Goal: Task Accomplishment & Management: Manage account settings

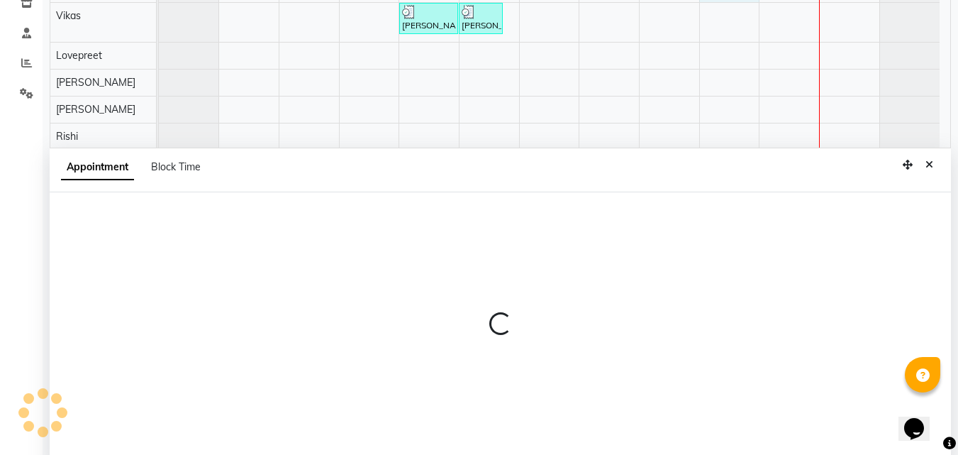
scroll to position [267, 0]
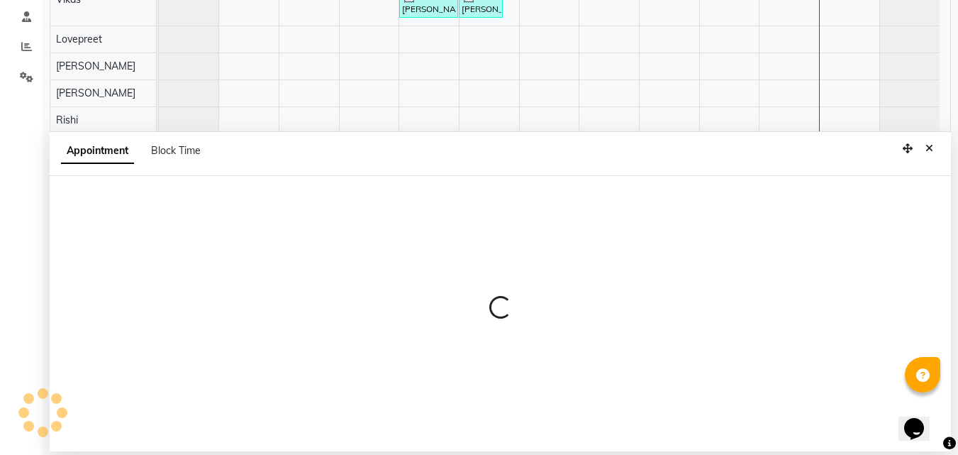
select select "76900"
select select "1020"
select select "tentative"
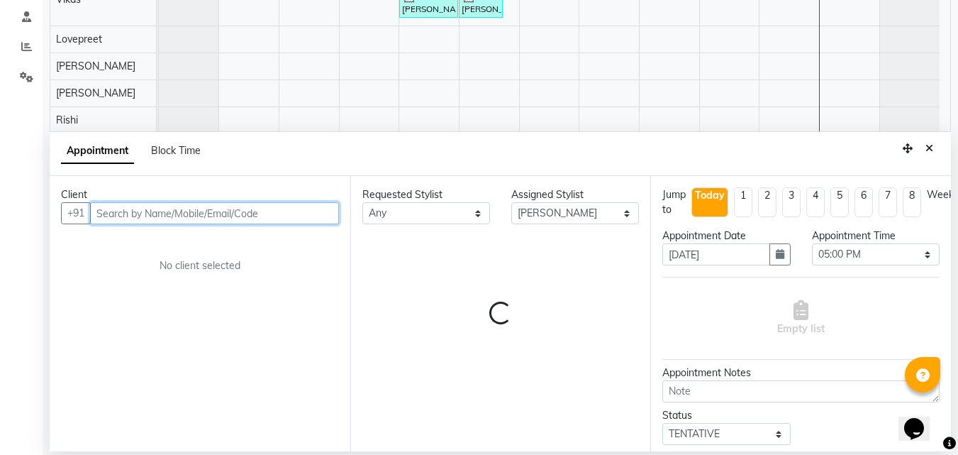
click at [169, 203] on input "text" at bounding box center [214, 213] width 249 height 22
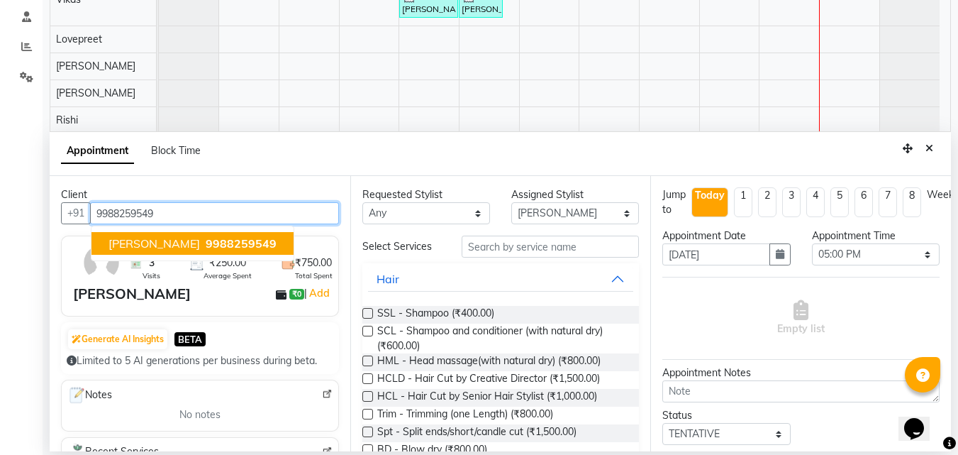
click at [220, 243] on span "9988259549" at bounding box center [241, 243] width 71 height 14
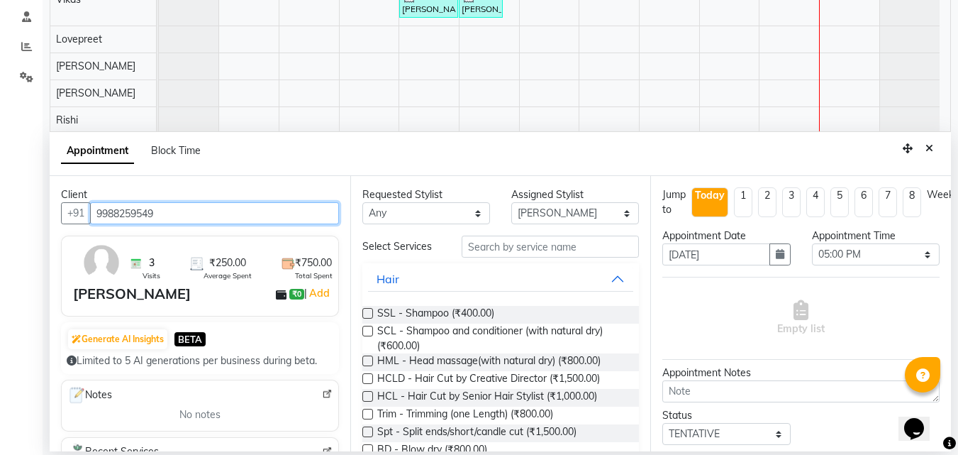
type input "9988259549"
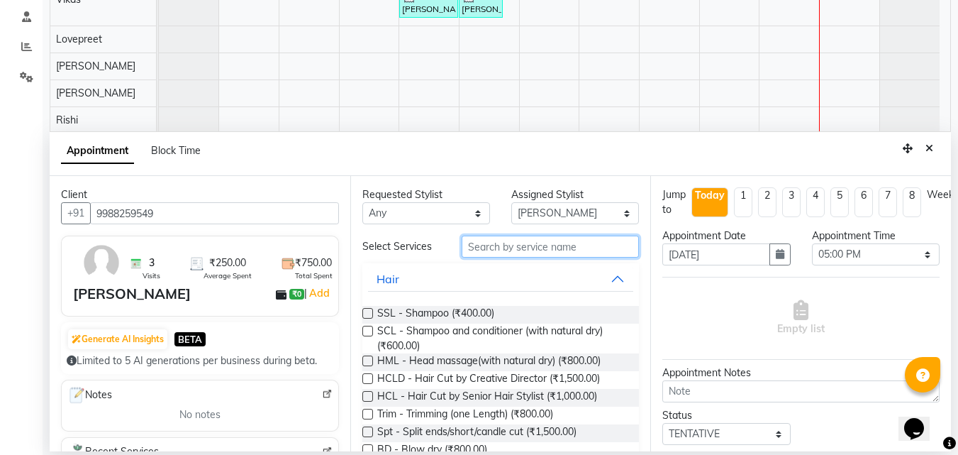
click at [501, 243] on input "text" at bounding box center [550, 247] width 177 height 22
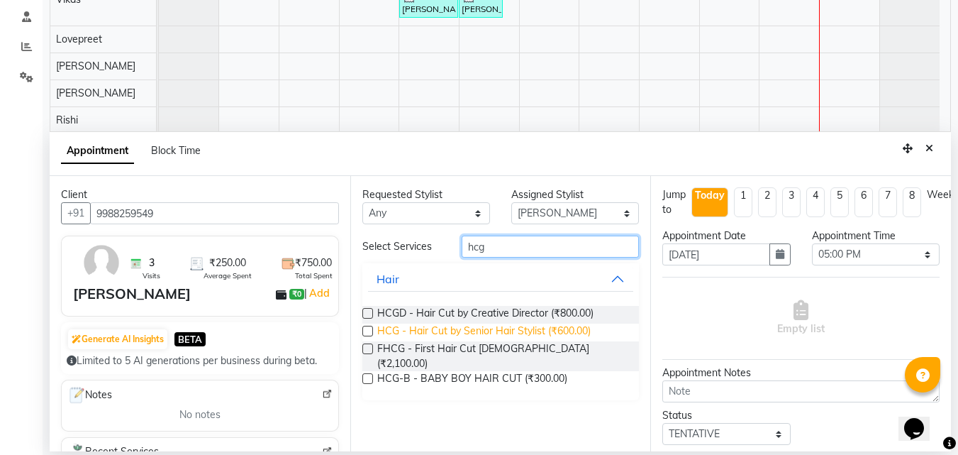
type input "hcg"
click at [476, 328] on span "HCG - Hair Cut by Senior Hair Stylist (₹600.00)" at bounding box center [484, 332] width 214 height 18
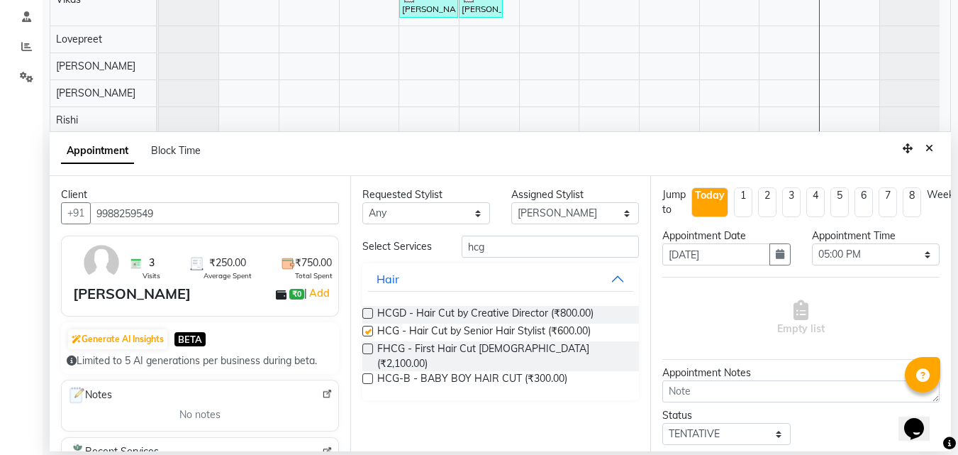
checkbox input "false"
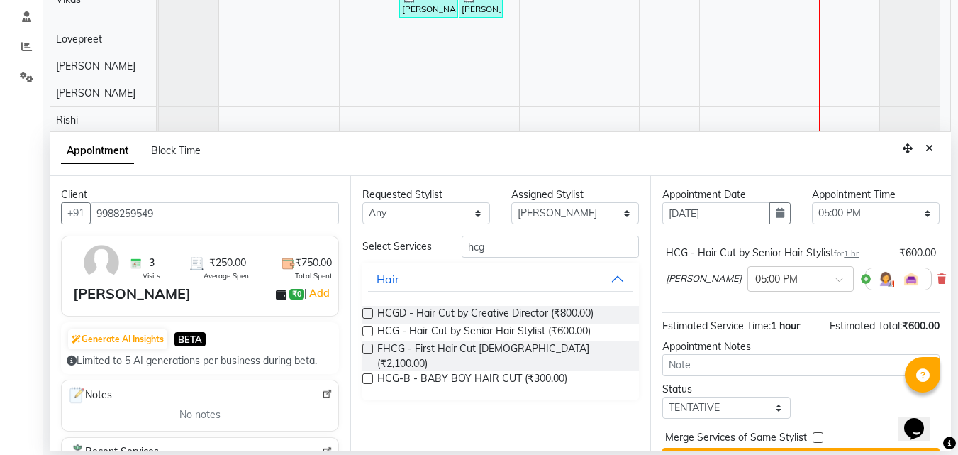
scroll to position [85, 0]
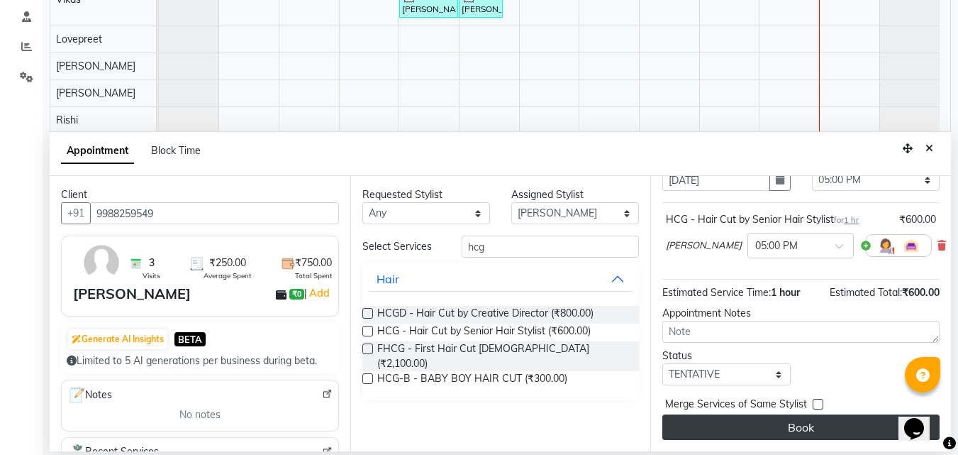
click at [814, 421] on button "Book" at bounding box center [801, 427] width 277 height 26
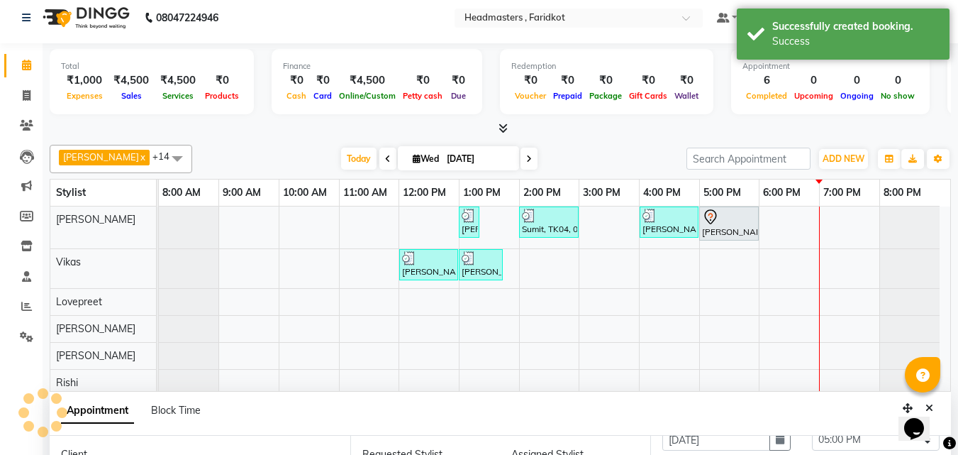
scroll to position [0, 0]
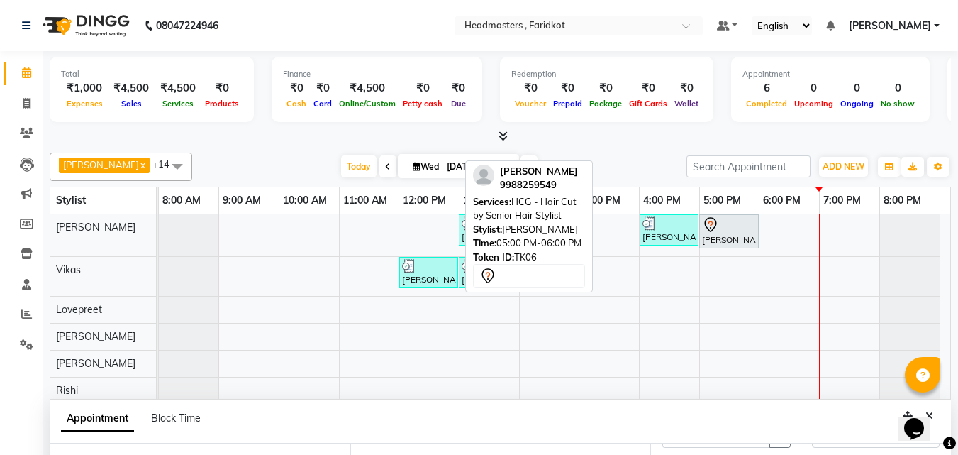
click at [739, 231] on div at bounding box center [729, 224] width 54 height 17
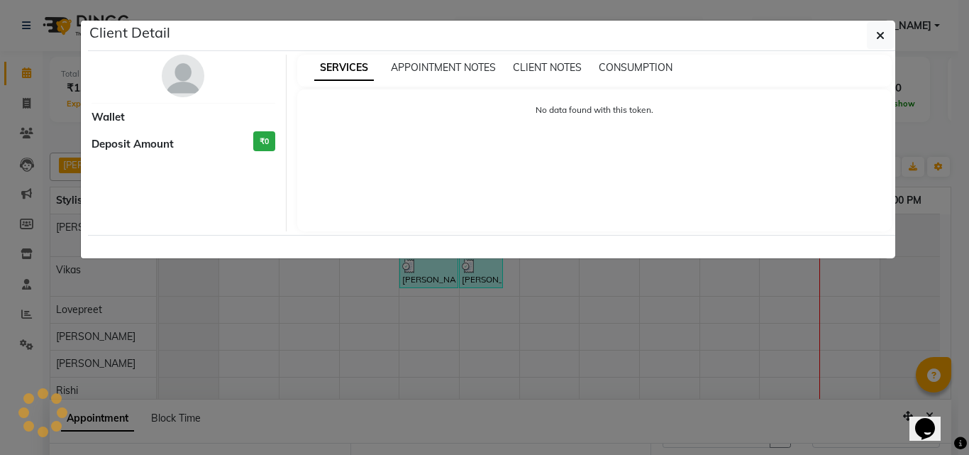
select select "7"
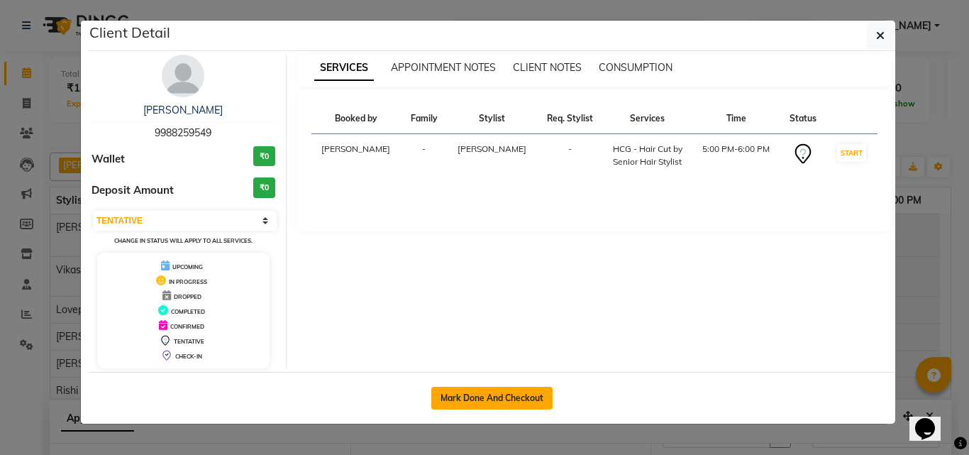
click at [512, 404] on button "Mark Done And Checkout" at bounding box center [491, 398] width 121 height 23
select select "service"
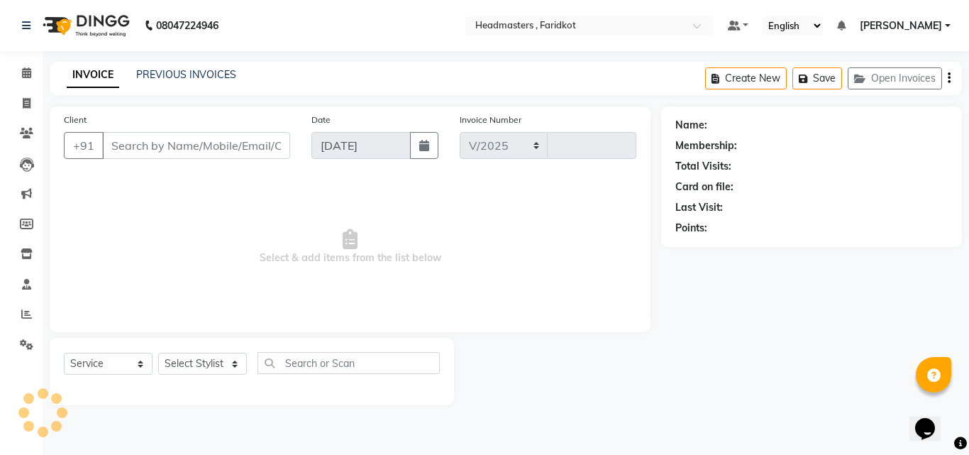
select select "7919"
type input "1133"
type input "9988259549"
select select "76900"
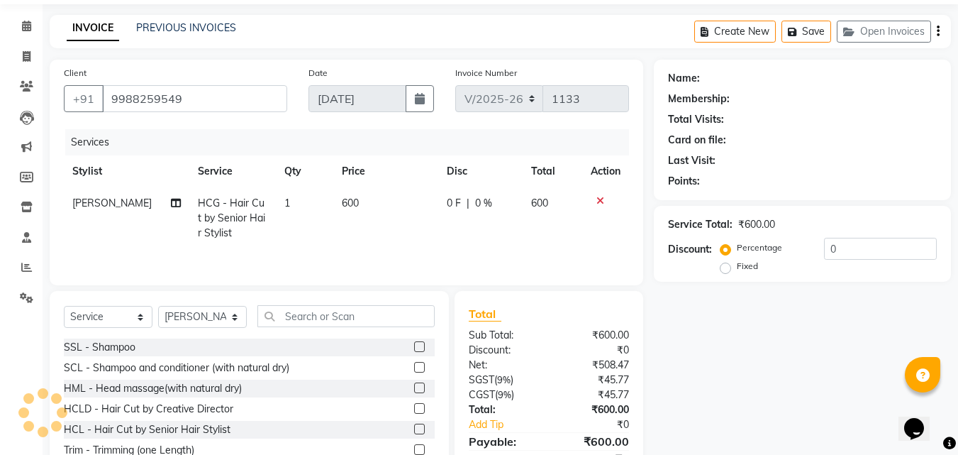
scroll to position [71, 0]
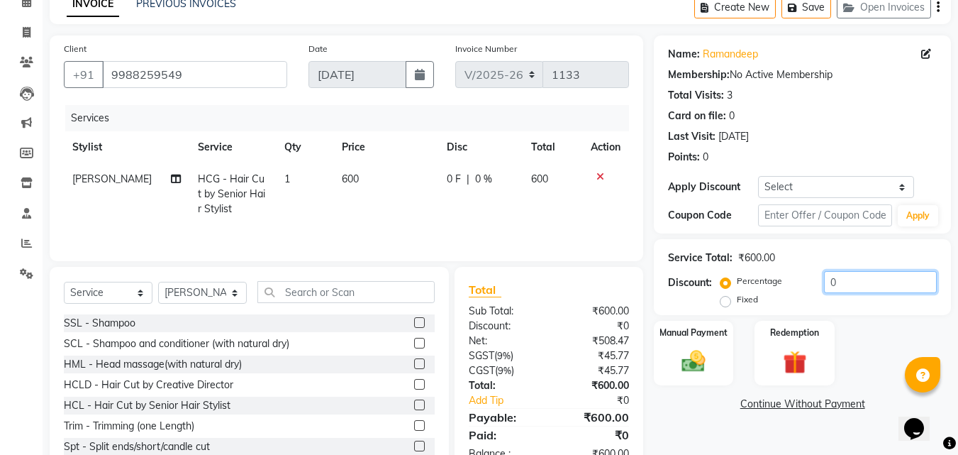
click at [876, 286] on input "0" at bounding box center [880, 282] width 113 height 22
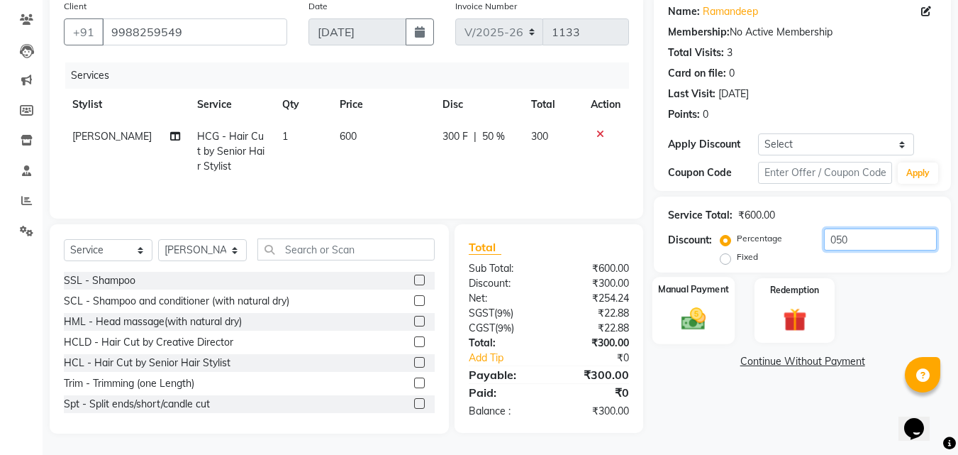
type input "050"
click at [695, 318] on img at bounding box center [694, 318] width 40 height 28
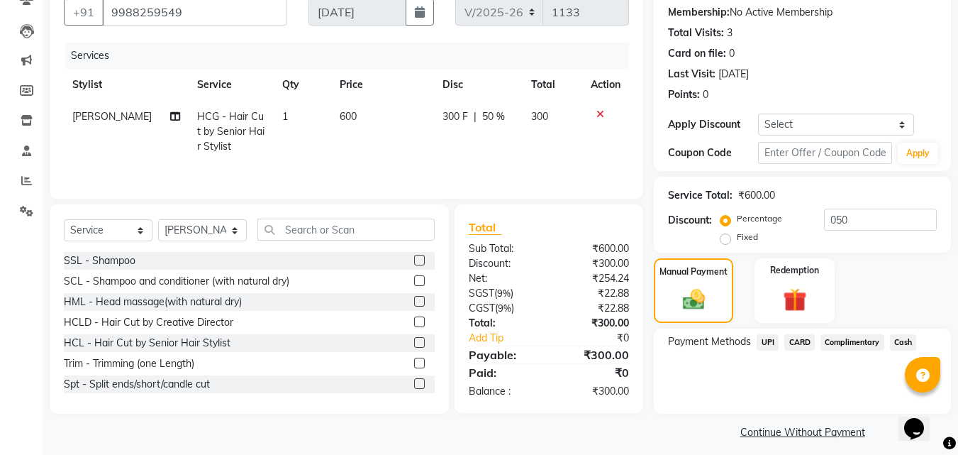
scroll to position [143, 0]
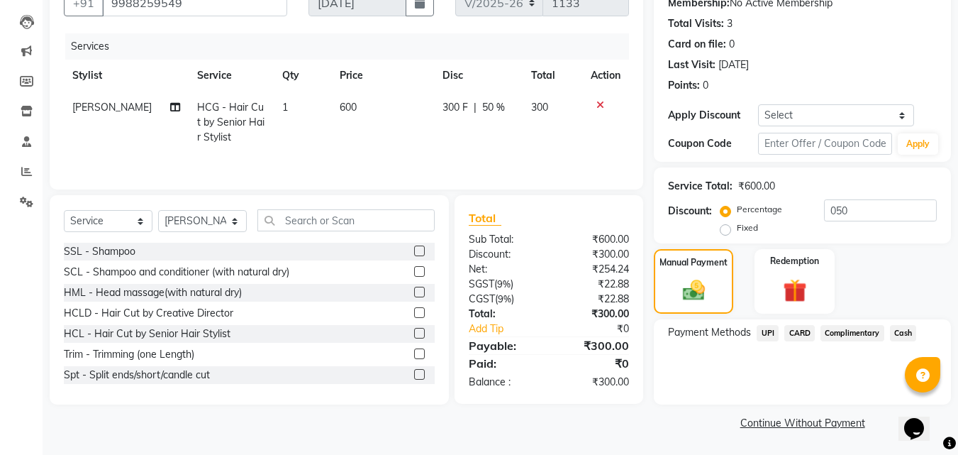
click at [904, 338] on span "Cash" at bounding box center [903, 333] width 27 height 16
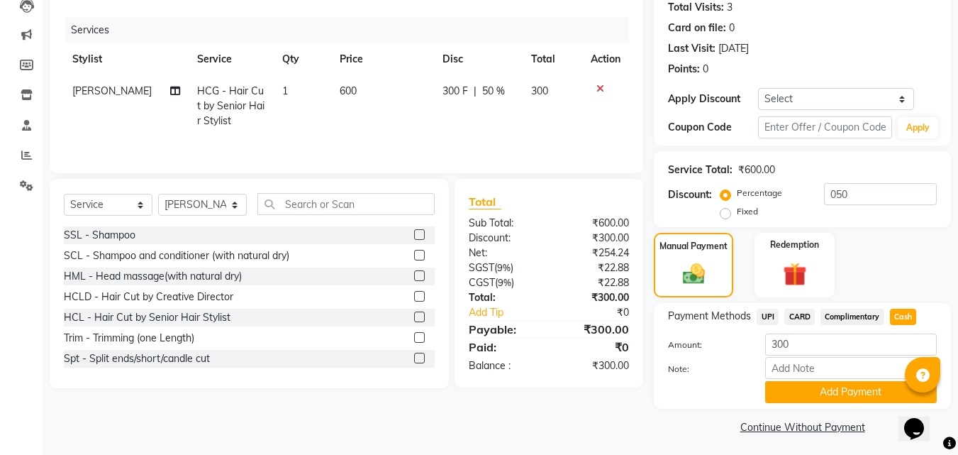
scroll to position [163, 0]
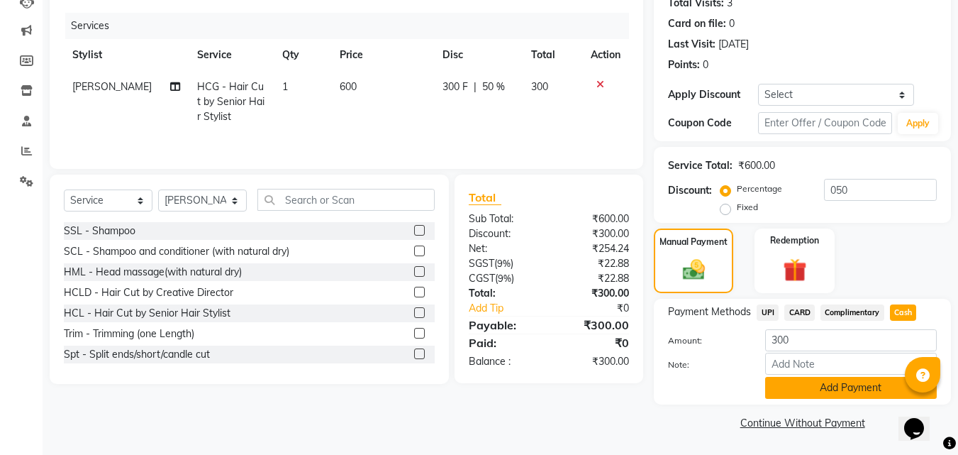
click at [807, 393] on button "Add Payment" at bounding box center [851, 388] width 172 height 22
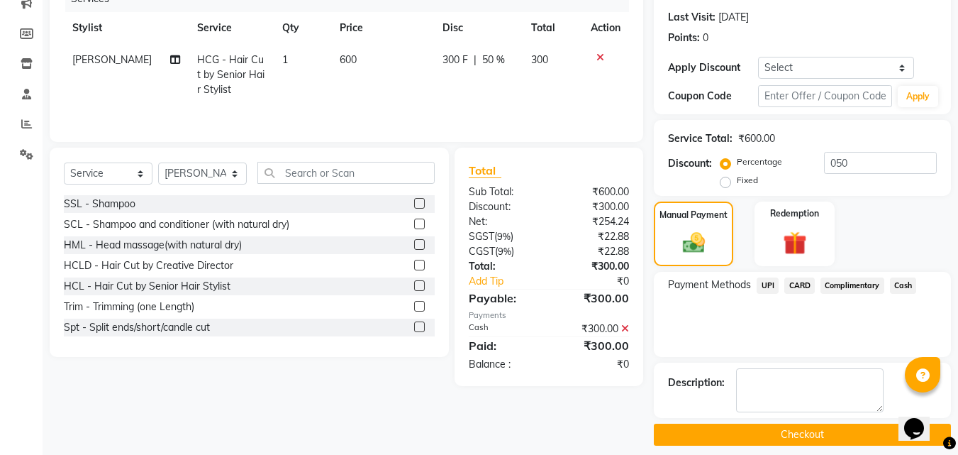
scroll to position [202, 0]
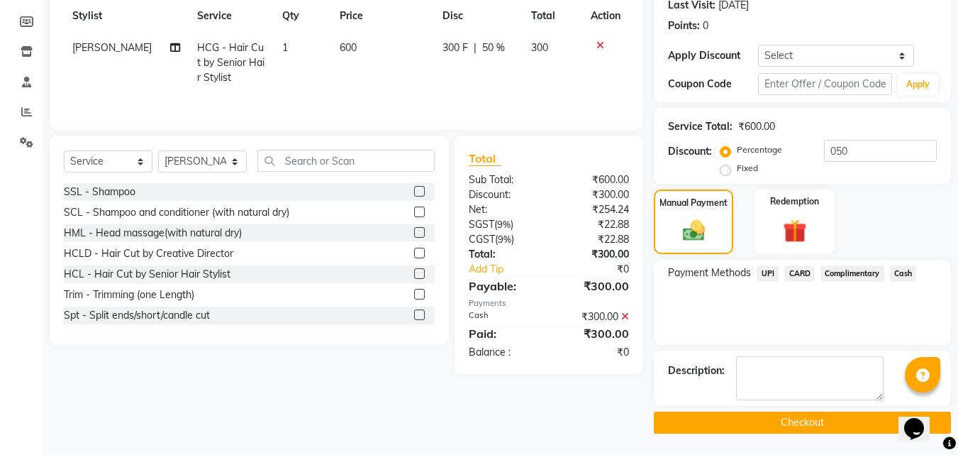
click at [760, 427] on button "Checkout" at bounding box center [802, 422] width 297 height 22
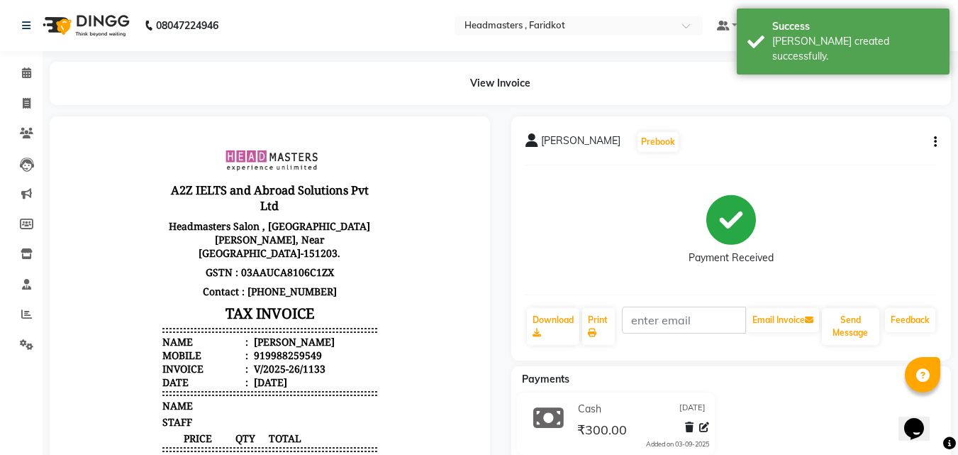
click at [69, 21] on img at bounding box center [84, 26] width 97 height 40
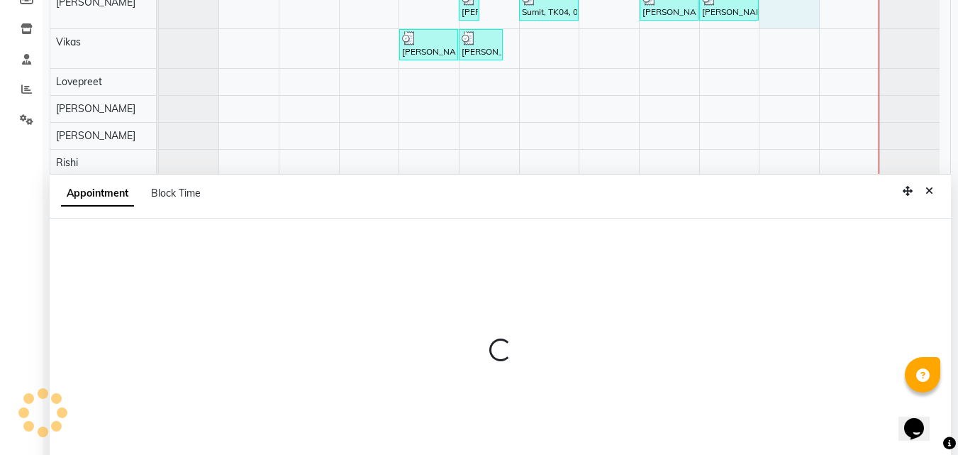
scroll to position [267, 0]
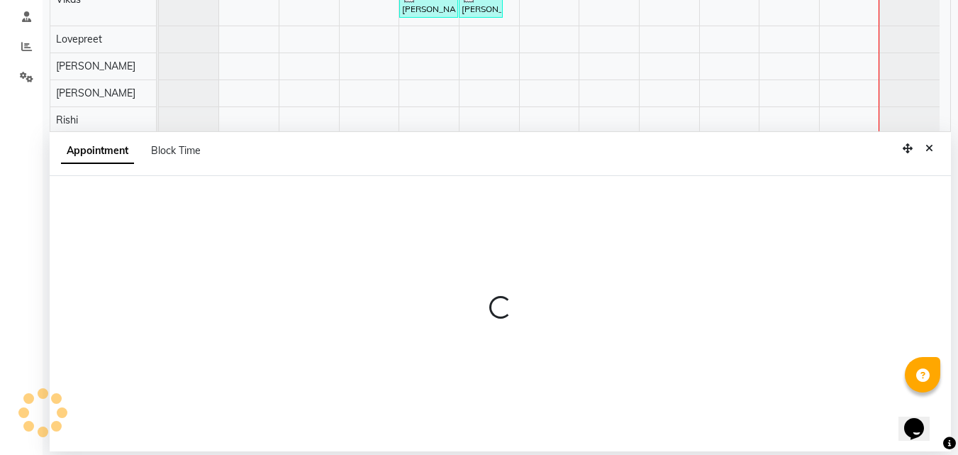
select select "76900"
select select "tentative"
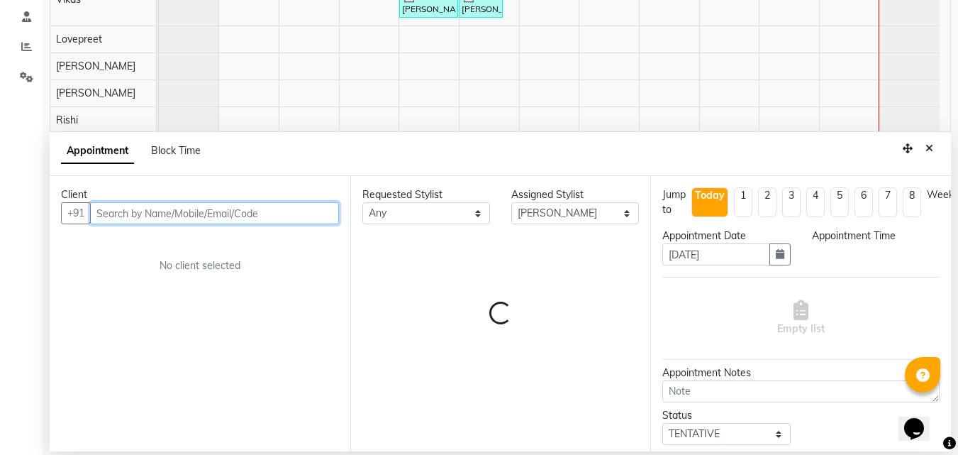
select select "1080"
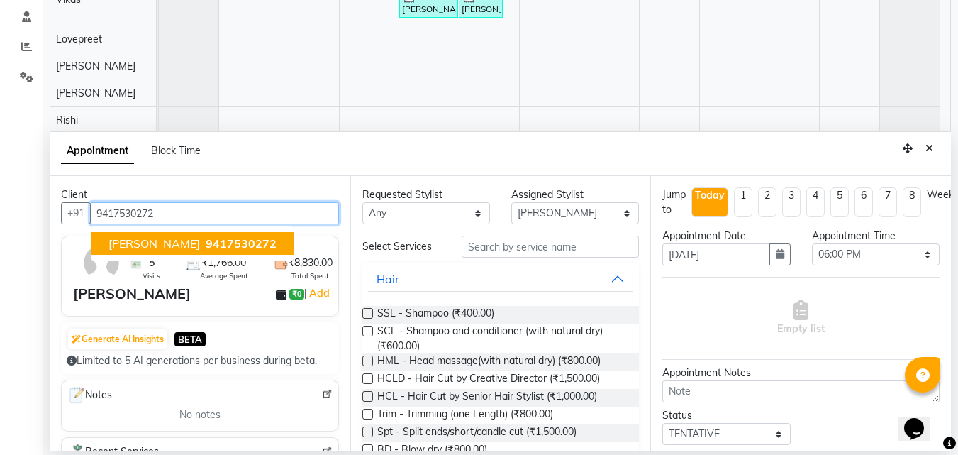
click at [206, 240] on span "9417530272" at bounding box center [241, 243] width 71 height 14
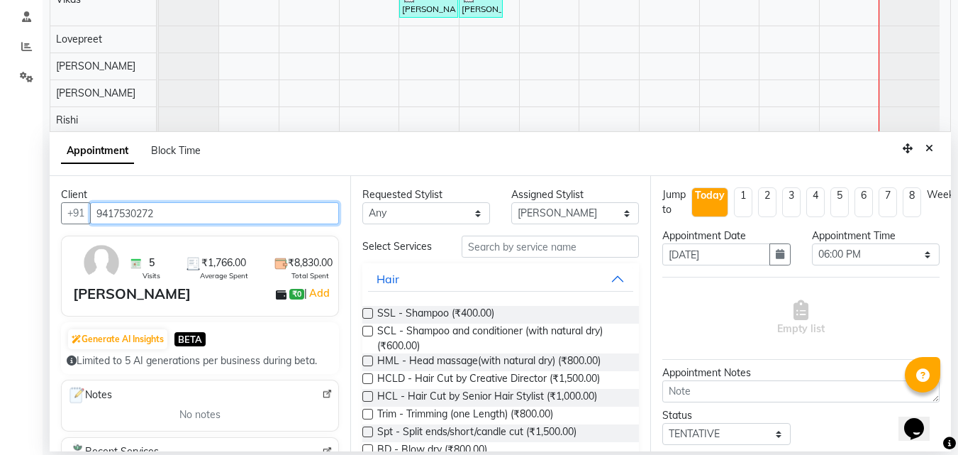
type input "9417530272"
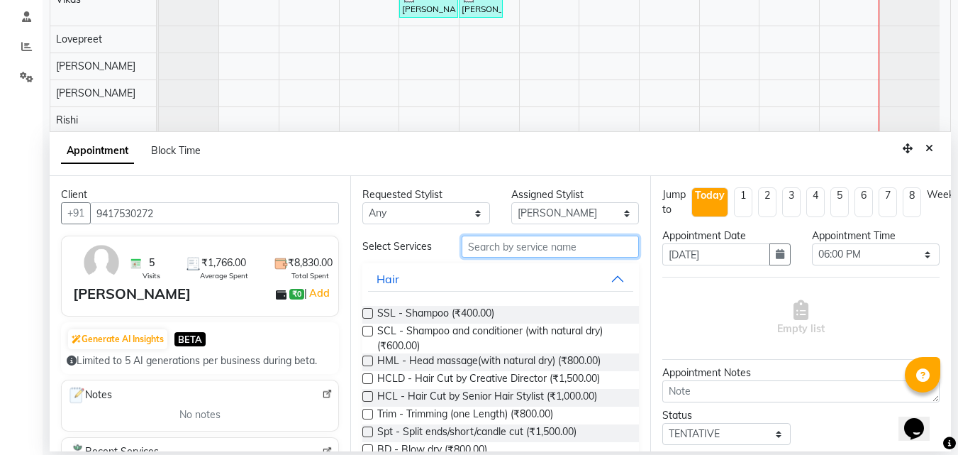
click at [510, 253] on input "text" at bounding box center [550, 247] width 177 height 22
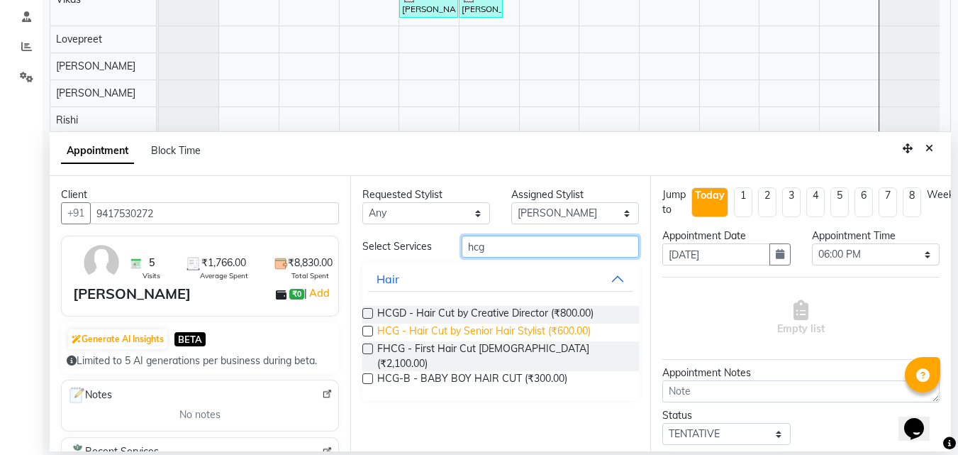
type input "hcg"
click at [505, 325] on span "HCG - Hair Cut by Senior Hair Stylist (₹600.00)" at bounding box center [484, 332] width 214 height 18
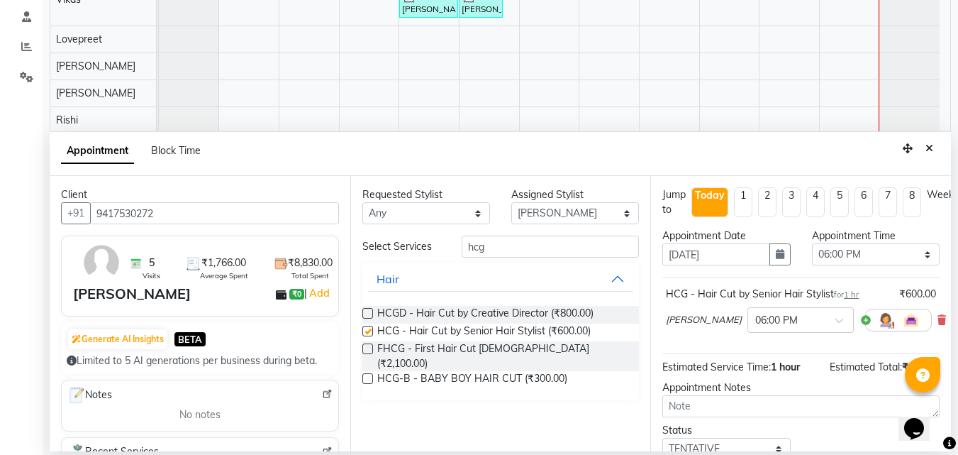
checkbox input "false"
drag, startPoint x: 508, startPoint y: 243, endPoint x: 415, endPoint y: 249, distance: 93.1
click at [415, 249] on div "Select Services hcg" at bounding box center [501, 247] width 299 height 22
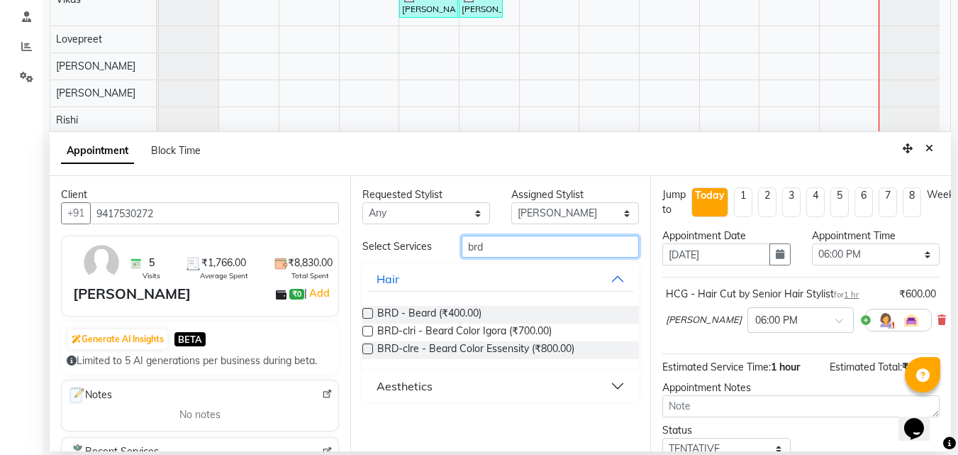
type input "brd"
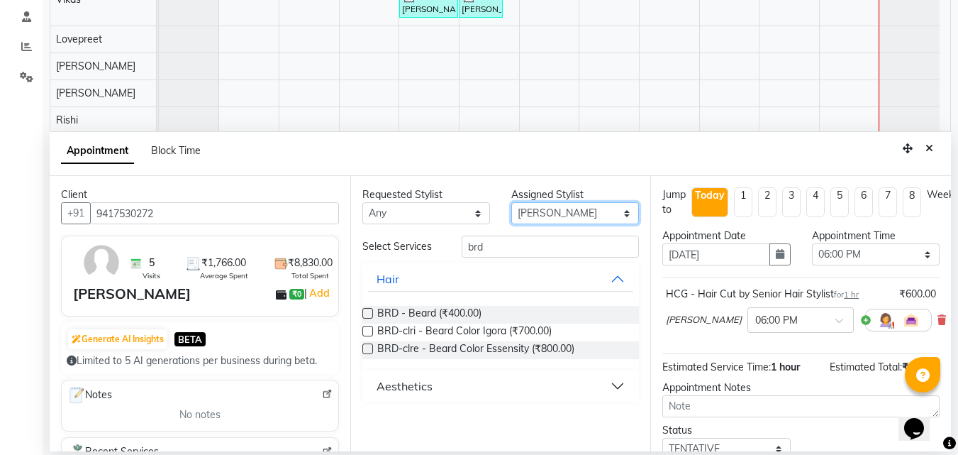
click at [625, 211] on select "Select [PERSON_NAME] [PERSON_NAME] [PERSON_NAME] [PERSON_NAME] [PERSON_NAME] [P…" at bounding box center [575, 213] width 128 height 22
select select "71451"
click at [511, 202] on select "Select [PERSON_NAME] [PERSON_NAME] [PERSON_NAME] [PERSON_NAME] [PERSON_NAME] [P…" at bounding box center [575, 213] width 128 height 22
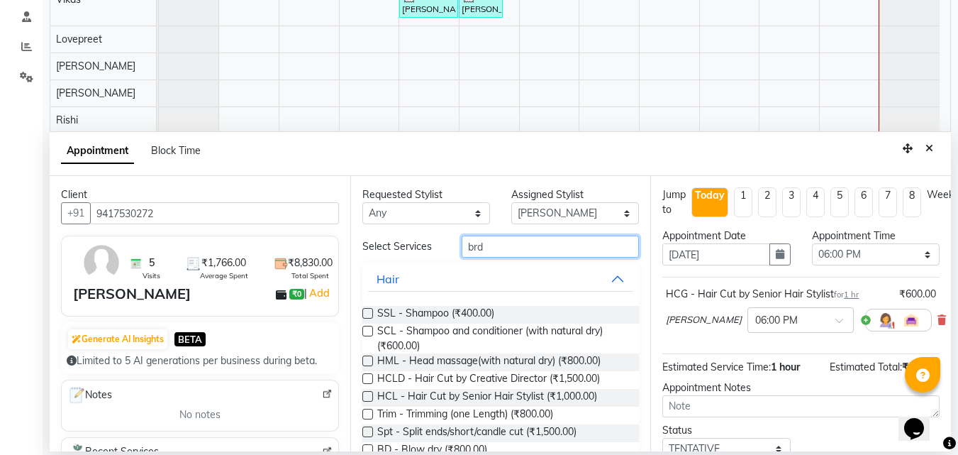
drag, startPoint x: 531, startPoint y: 250, endPoint x: 411, endPoint y: 254, distance: 119.2
click at [411, 254] on div "Select Services brd" at bounding box center [501, 247] width 299 height 22
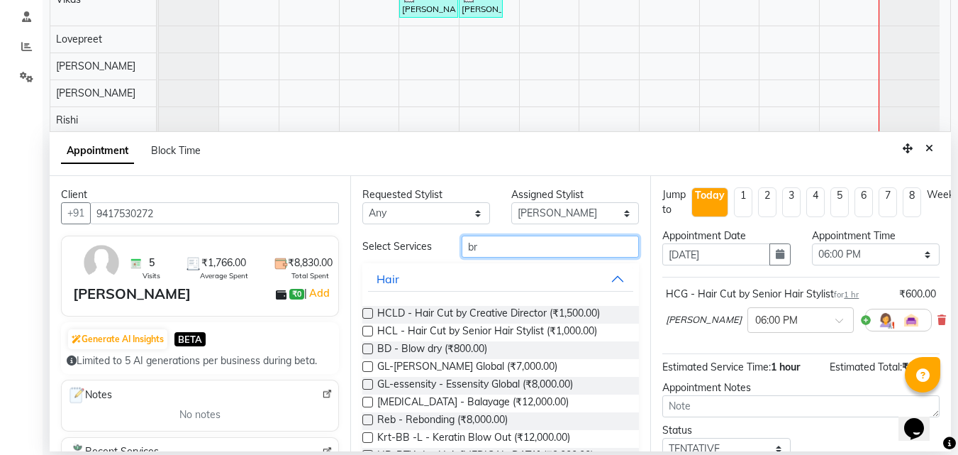
type input "brd"
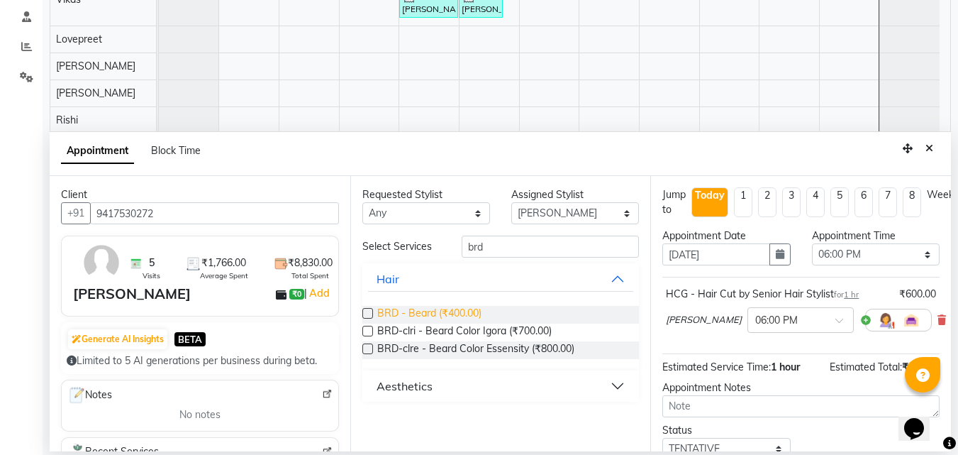
click at [430, 307] on span "BRD - Beard (₹400.00)" at bounding box center [429, 315] width 104 height 18
checkbox input "false"
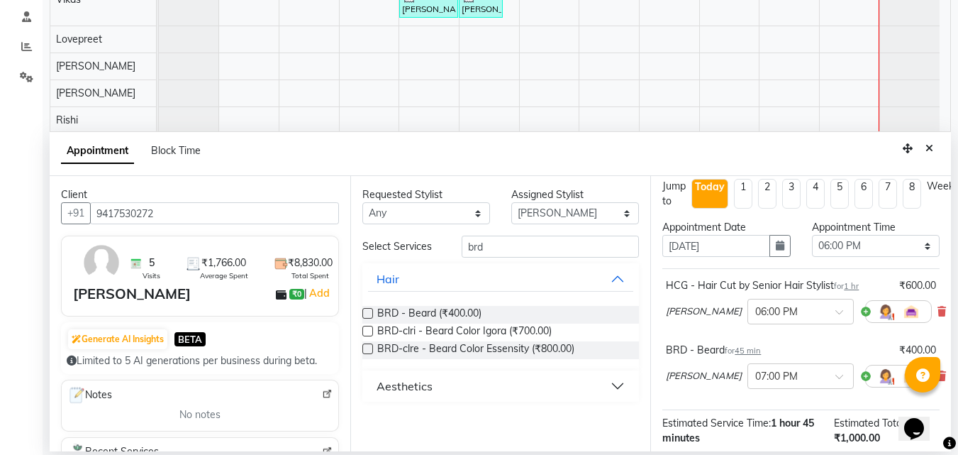
scroll to position [0, 0]
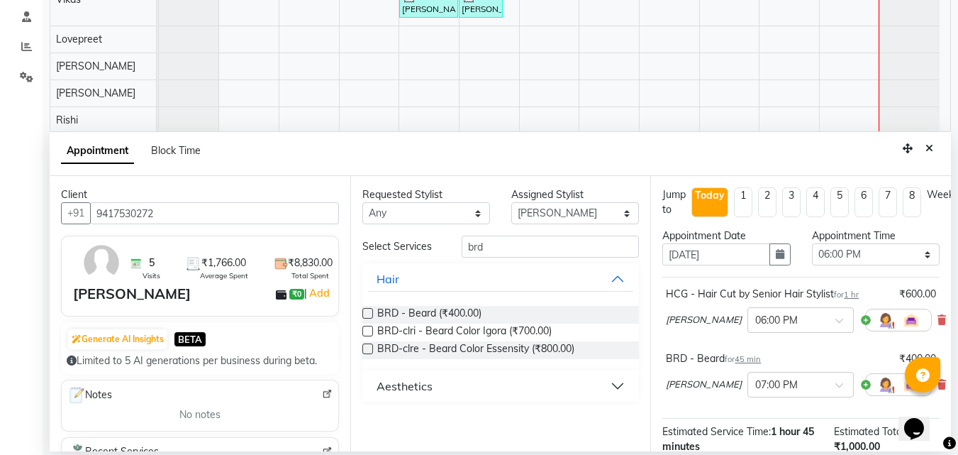
click at [677, 316] on span "[PERSON_NAME]" at bounding box center [704, 320] width 76 height 14
click at [938, 317] on icon at bounding box center [942, 320] width 9 height 10
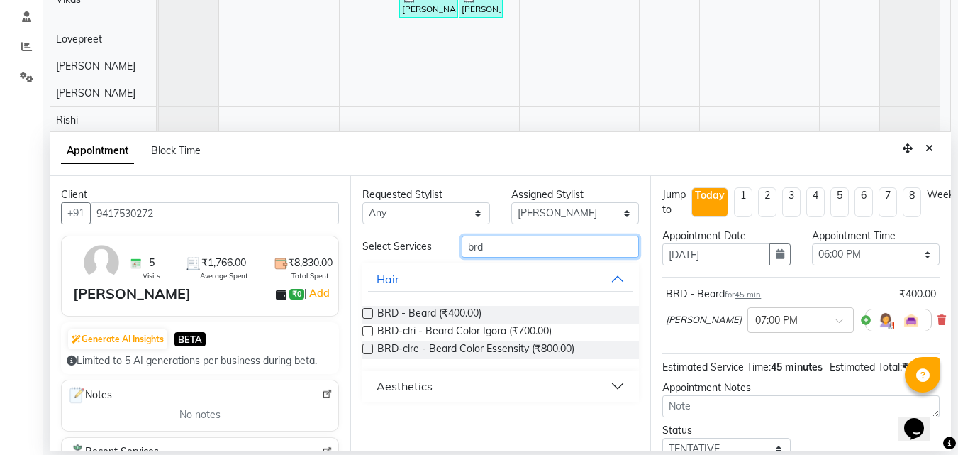
drag, startPoint x: 517, startPoint y: 250, endPoint x: 411, endPoint y: 259, distance: 106.8
click at [411, 259] on div "Select Services brd Hair BRD - [PERSON_NAME] (₹400.00) BRD-clri - [PERSON_NAME]…" at bounding box center [501, 319] width 277 height 166
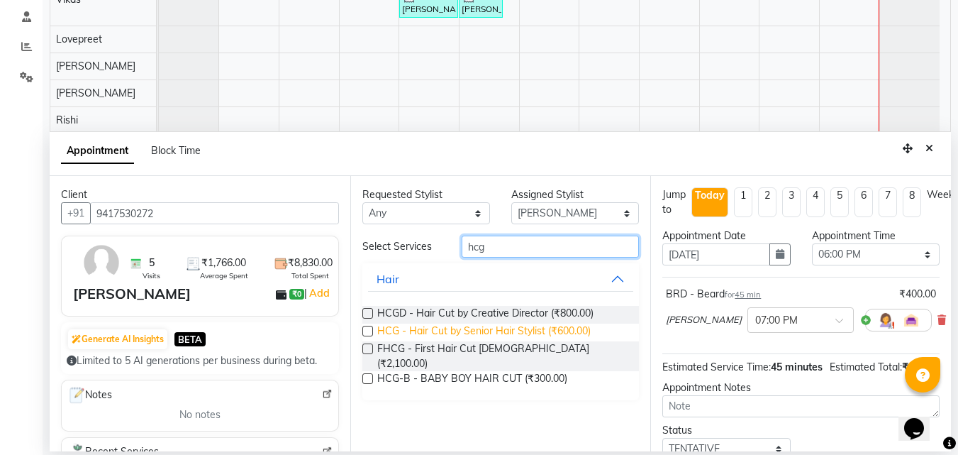
type input "hcg"
click at [500, 333] on span "HCG - Hair Cut by Senior Hair Stylist (₹600.00)" at bounding box center [484, 332] width 214 height 18
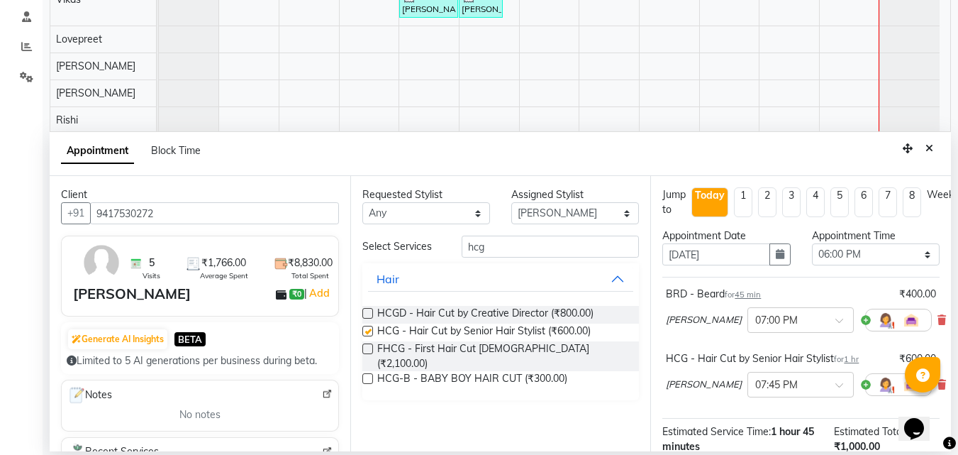
checkbox input "false"
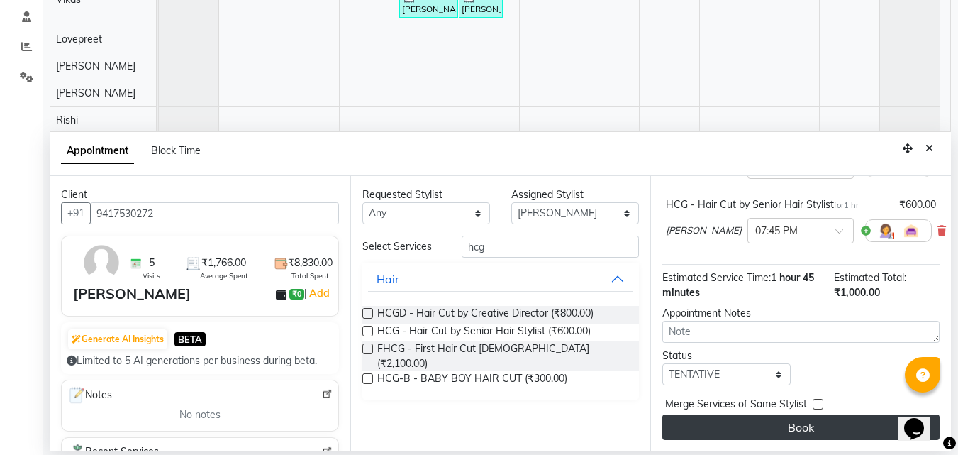
click at [756, 421] on button "Book" at bounding box center [801, 427] width 277 height 26
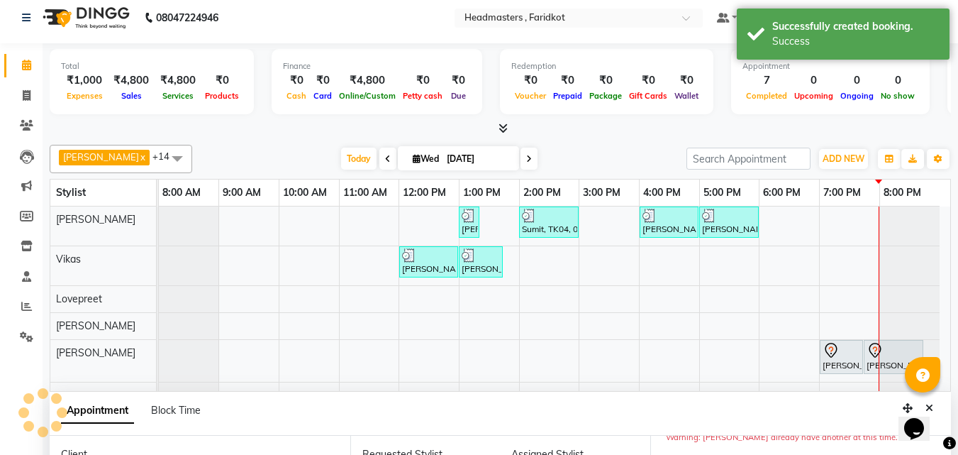
scroll to position [0, 0]
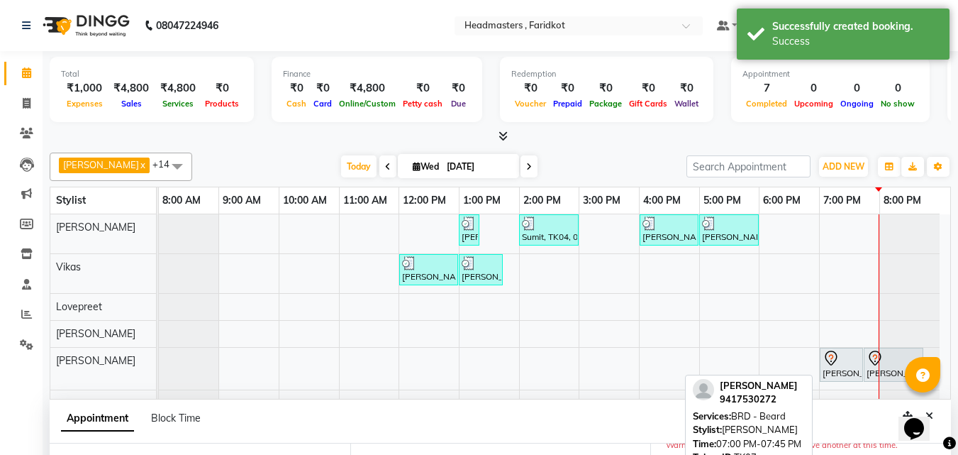
click at [853, 363] on div at bounding box center [842, 358] width 38 height 17
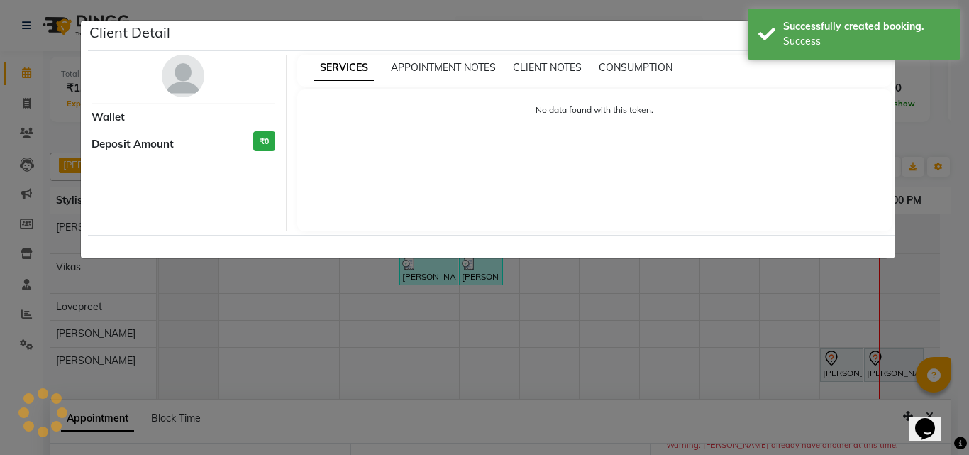
select select "7"
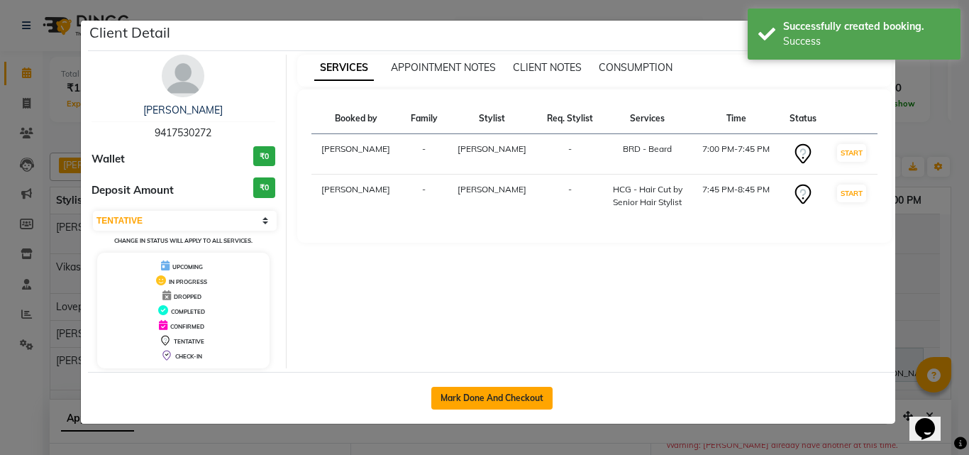
click at [499, 397] on button "Mark Done And Checkout" at bounding box center [491, 398] width 121 height 23
select select "service"
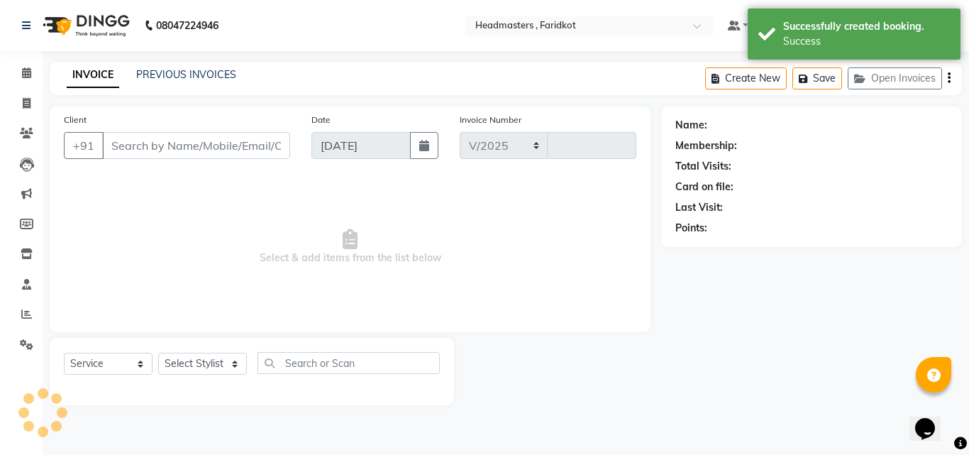
select select "7919"
type input "1134"
type input "9417530272"
select select "71451"
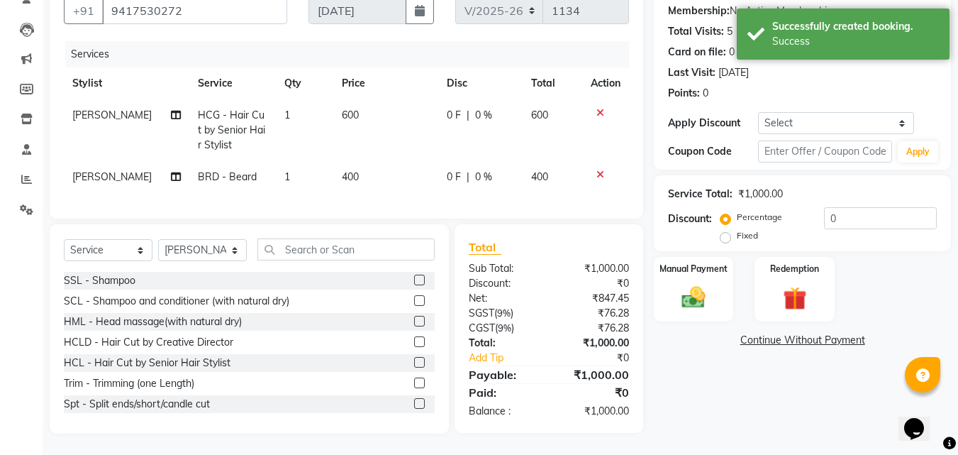
scroll to position [142, 0]
click at [829, 118] on select "Select Coupon → Wrong Job Card Coupon → Complimentary Coupon → Correction Coupo…" at bounding box center [836, 123] width 157 height 22
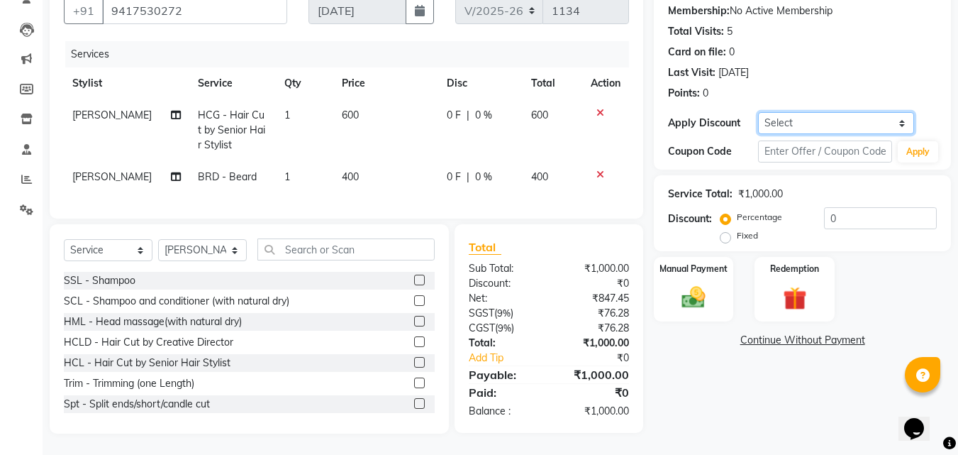
select select "2: Object"
click at [758, 112] on select "Select Coupon → Wrong Job Card Coupon → Complimentary Coupon → Correction Coupo…" at bounding box center [836, 123] width 157 height 22
type input "100"
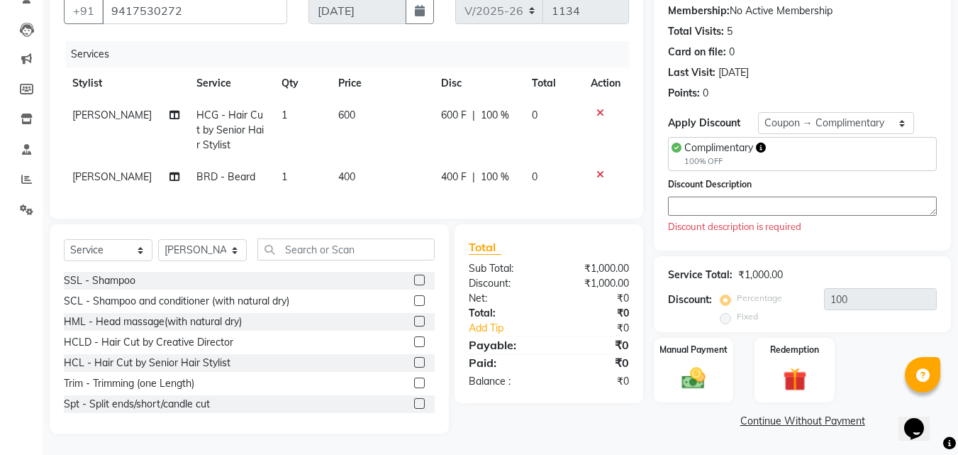
click at [715, 220] on div "Discount description is required" at bounding box center [802, 227] width 269 height 14
click at [719, 199] on textarea at bounding box center [802, 206] width 269 height 19
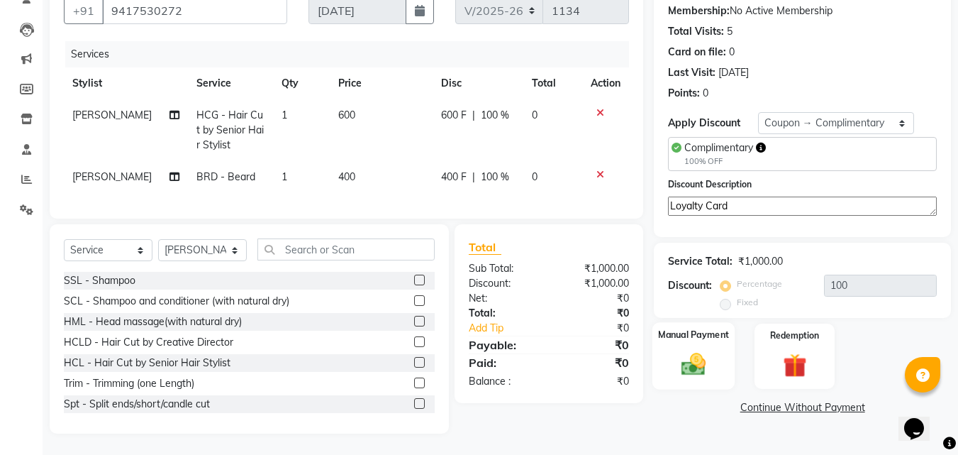
type textarea "Loyalty Card"
click at [698, 362] on img at bounding box center [694, 364] width 40 height 28
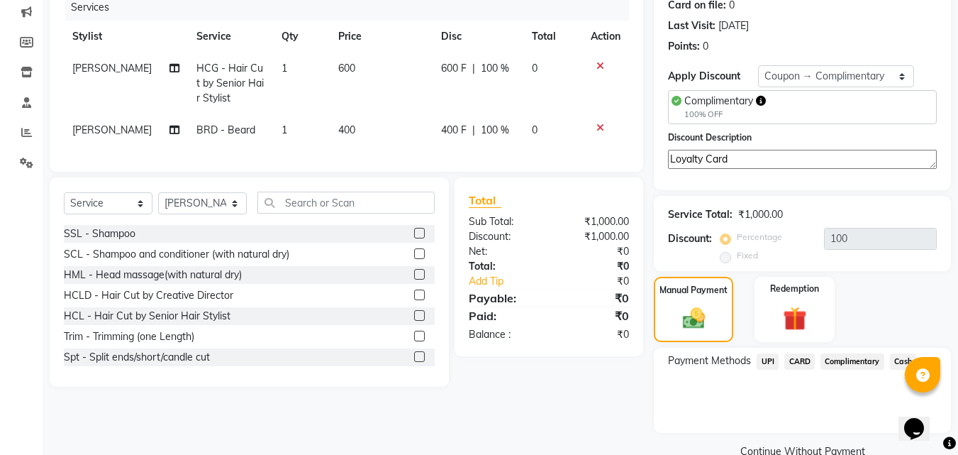
scroll to position [210, 0]
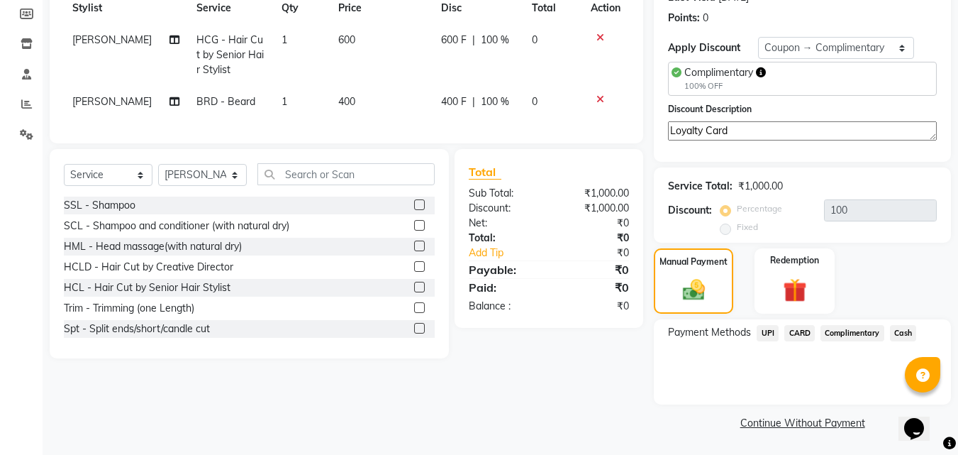
click at [843, 333] on span "Complimentary" at bounding box center [853, 333] width 64 height 16
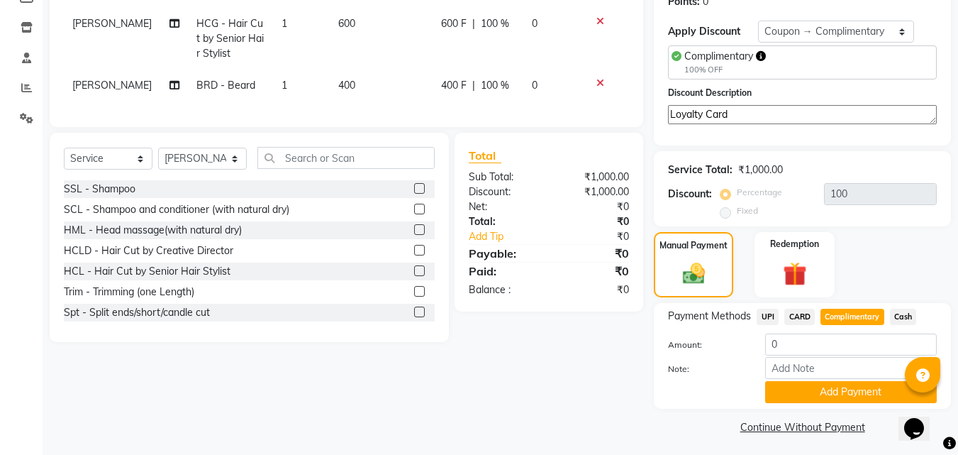
scroll to position [231, 0]
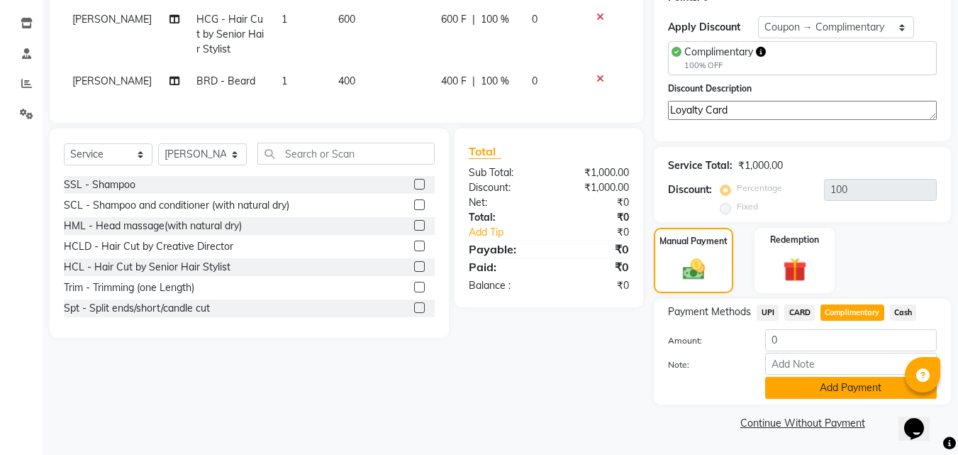
click at [814, 389] on button "Add Payment" at bounding box center [851, 388] width 172 height 22
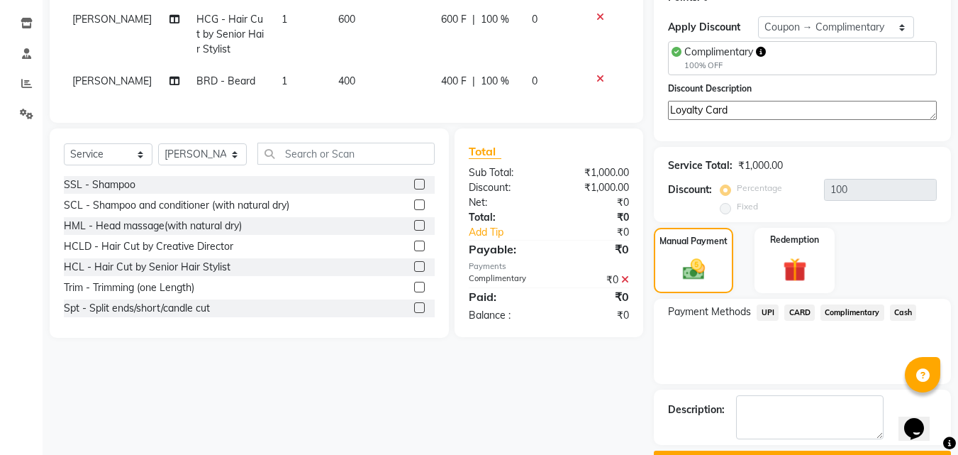
scroll to position [270, 0]
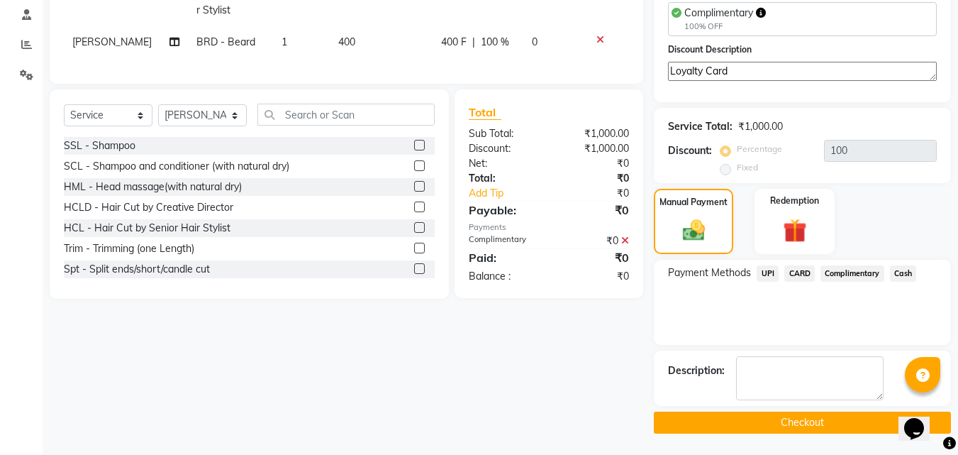
click at [770, 424] on button "Checkout" at bounding box center [802, 422] width 297 height 22
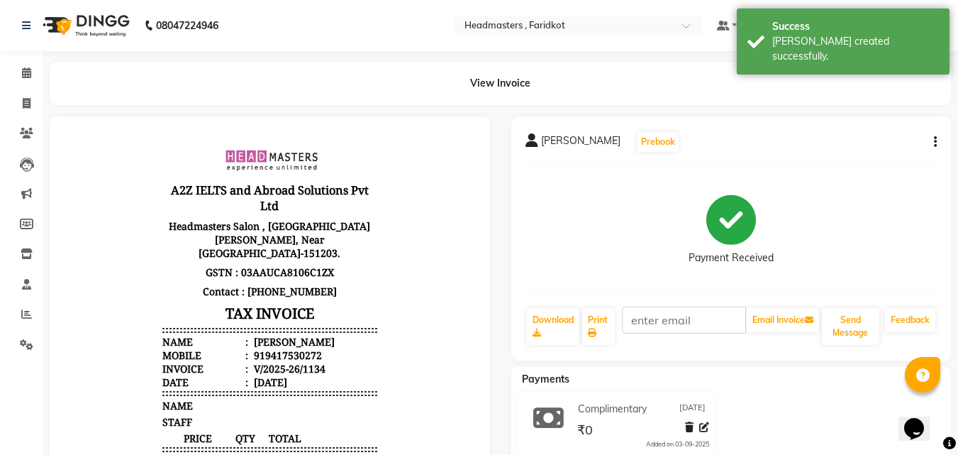
click at [74, 18] on img at bounding box center [84, 26] width 97 height 40
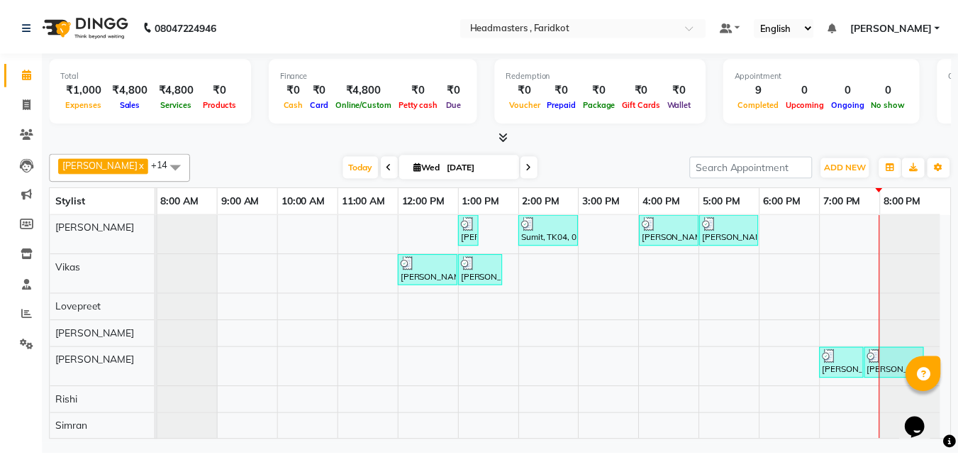
scroll to position [142, 0]
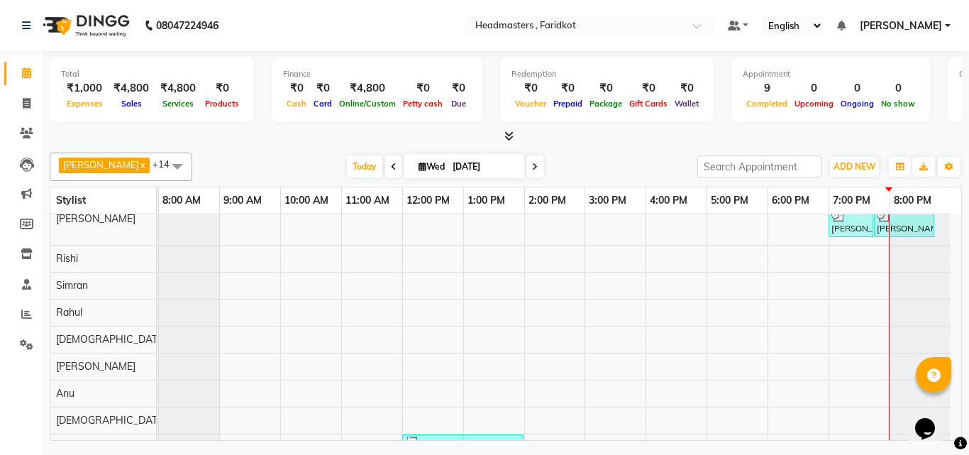
click at [890, 284] on div at bounding box center [889, 299] width 1 height 455
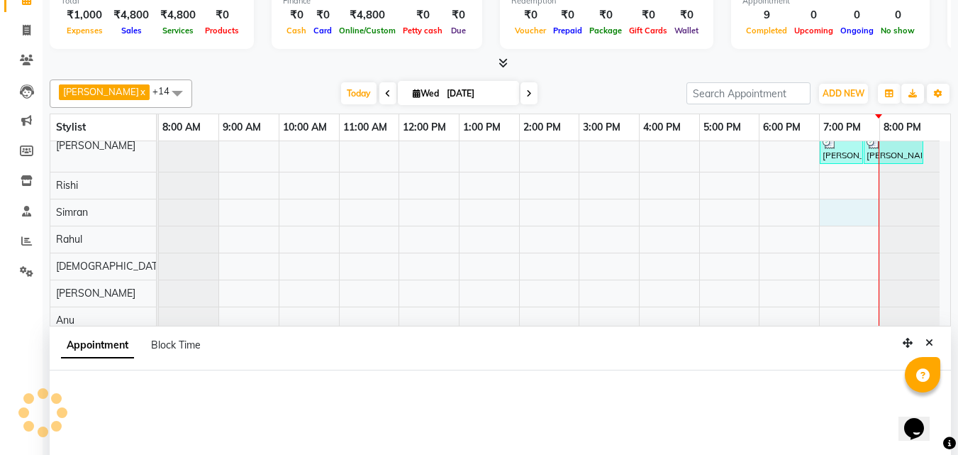
scroll to position [267, 0]
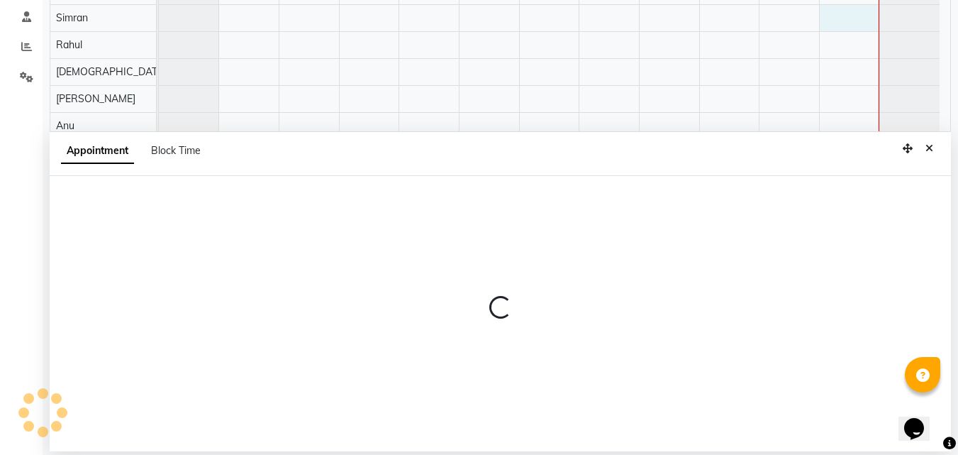
select select "76901"
select select "1140"
select select "tentative"
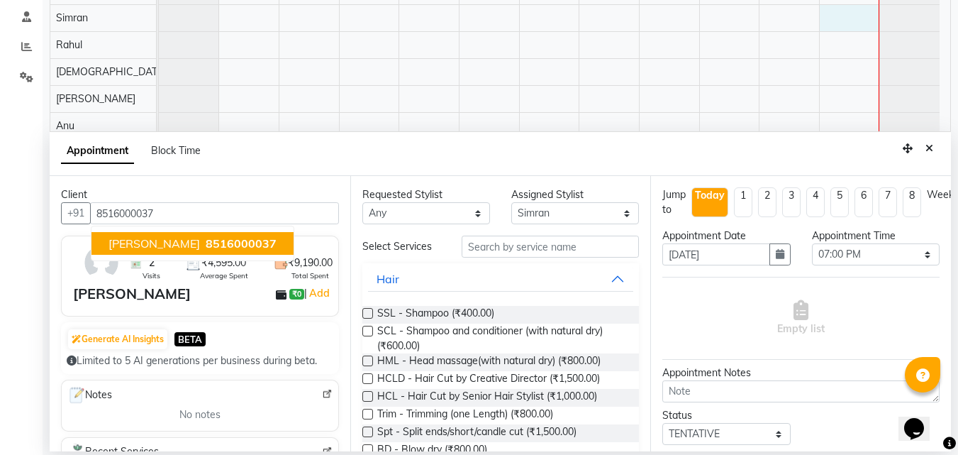
click at [206, 240] on span "8516000037" at bounding box center [241, 243] width 71 height 14
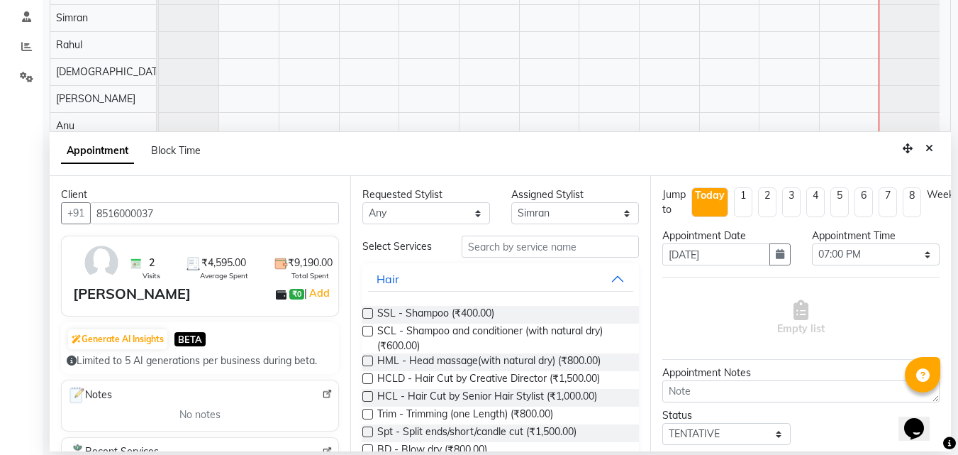
type input "8516000037"
click at [497, 253] on input "text" at bounding box center [550, 247] width 177 height 22
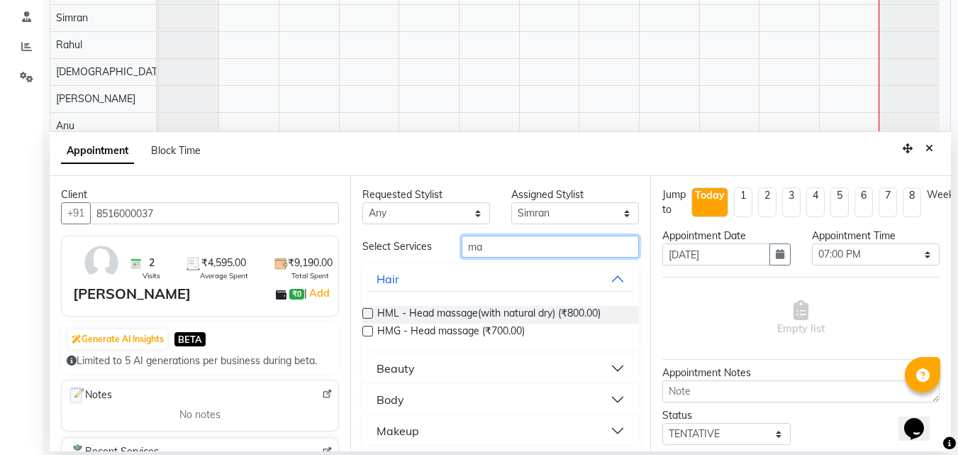
type input "m"
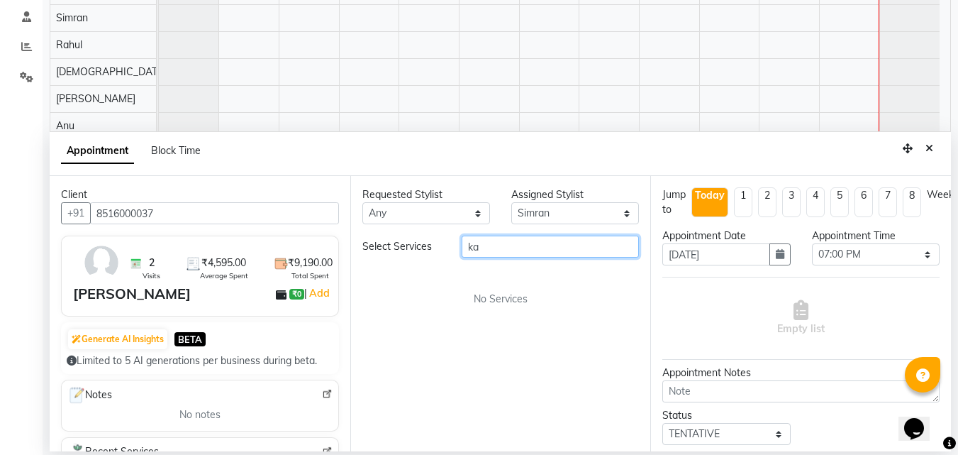
type input "k"
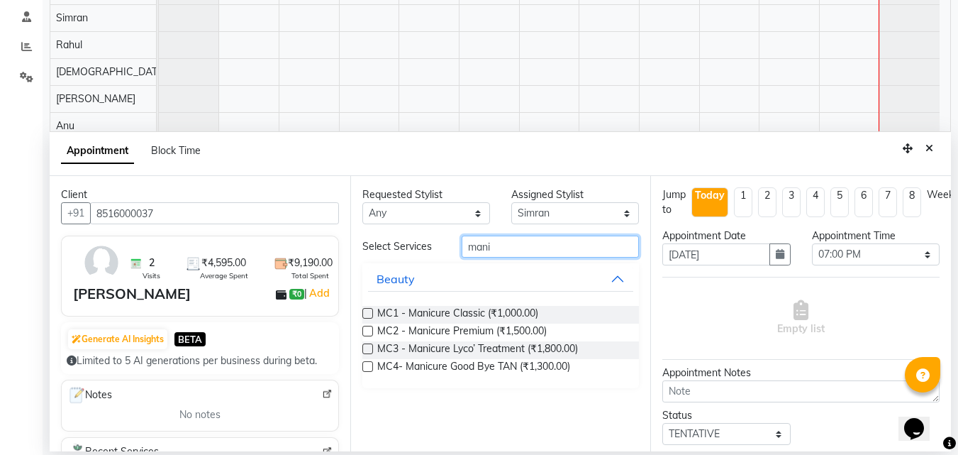
type input "mani"
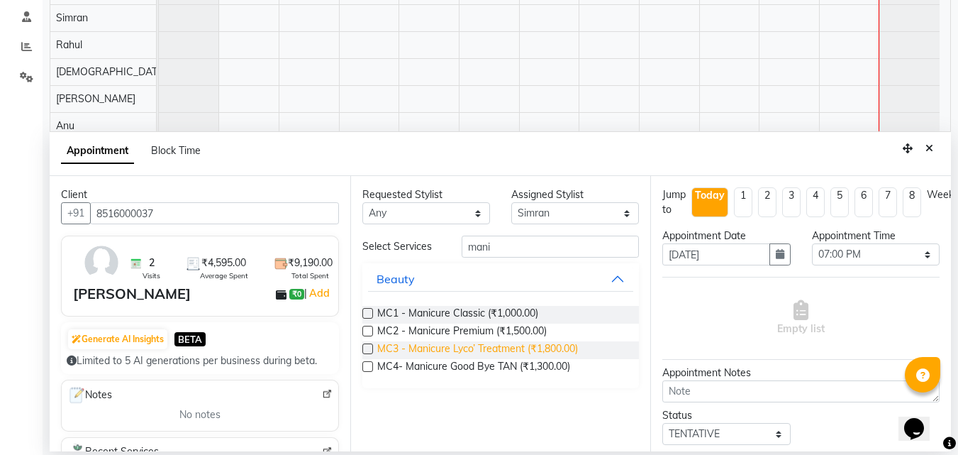
click at [504, 352] on span "MC3 - Manicure Lyco’ Treatment (₹1,800.00)" at bounding box center [477, 350] width 201 height 18
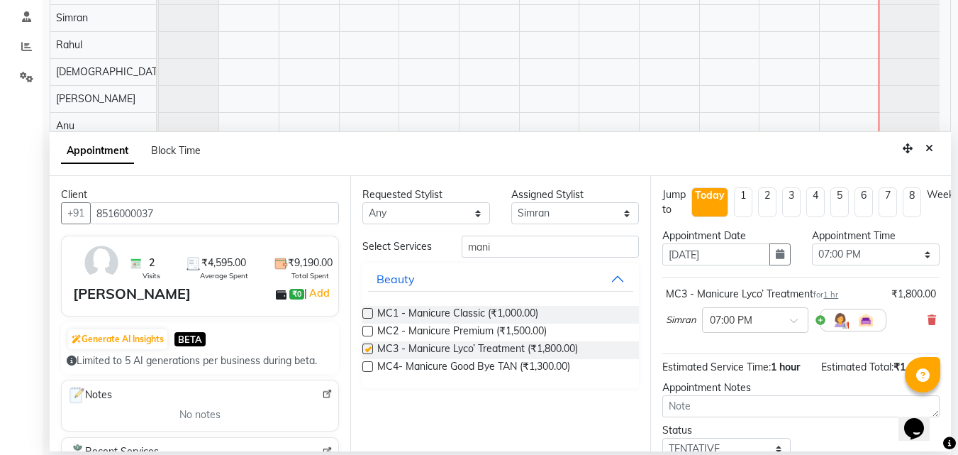
checkbox input "false"
drag, startPoint x: 511, startPoint y: 253, endPoint x: 341, endPoint y: 253, distance: 171.0
click at [341, 253] on div "Client +91 8516000037 2 Visits ₹4,595.00 Average Spent ₹9,190.00 Total Spent [P…" at bounding box center [501, 313] width 902 height 275
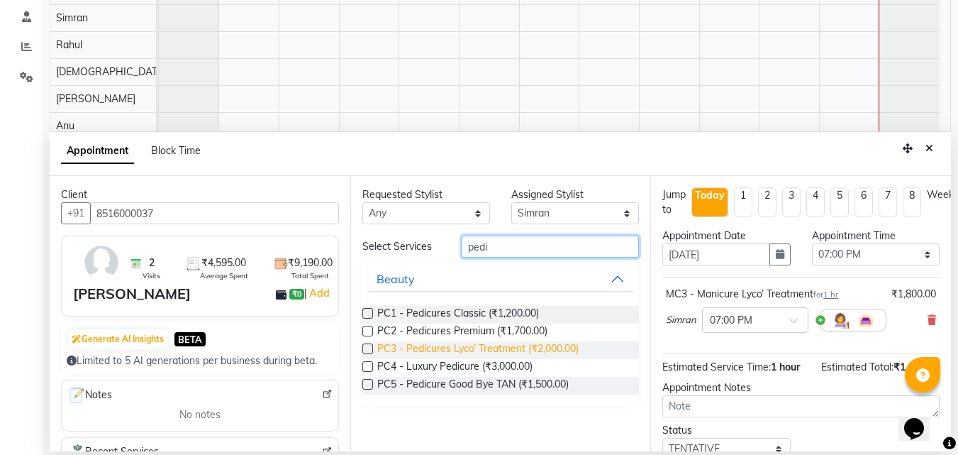
type input "pedi"
click at [463, 348] on span "PC3 - Pedicures Lyco’ Treatment (₹2,000.00)" at bounding box center [477, 350] width 201 height 18
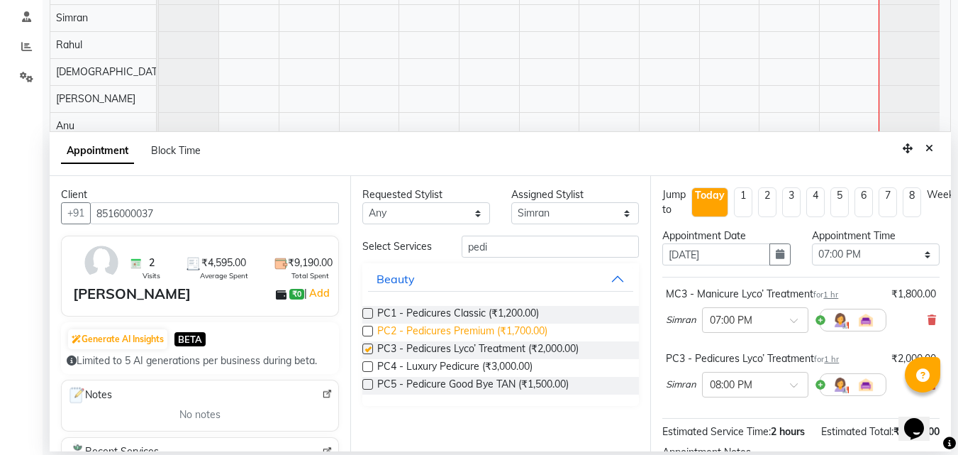
checkbox input "false"
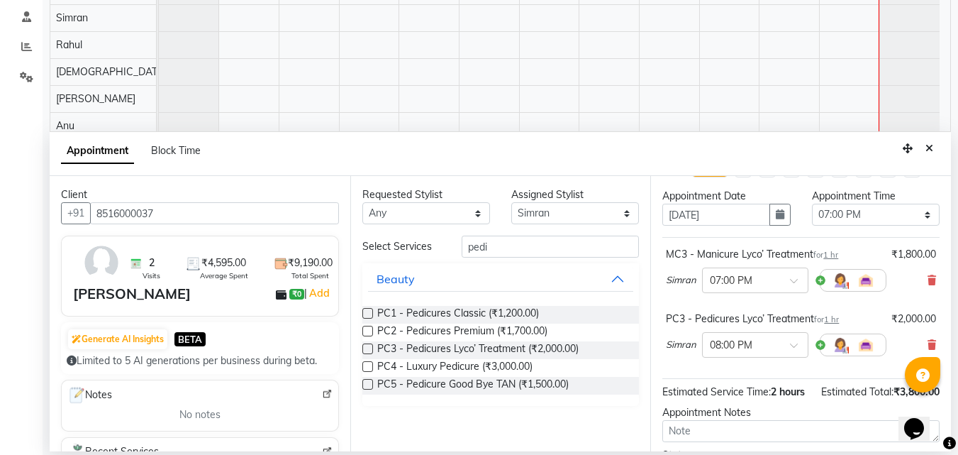
scroll to position [71, 0]
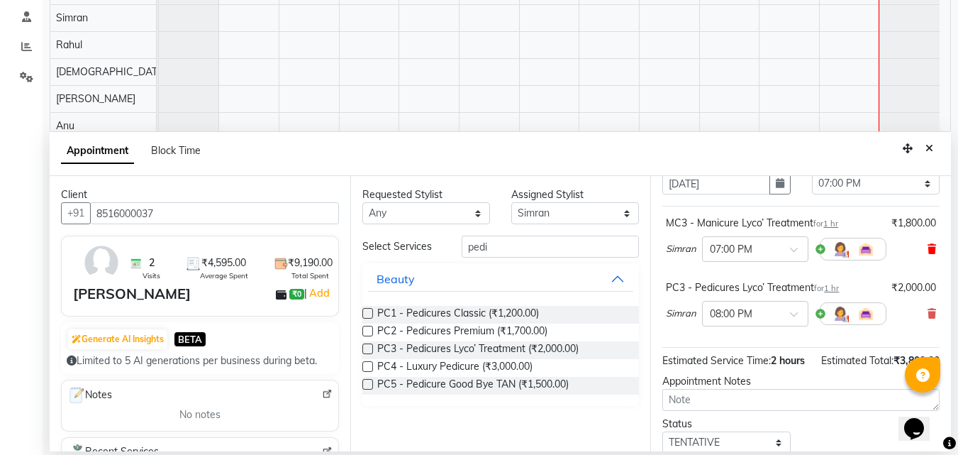
click at [928, 248] on icon at bounding box center [932, 249] width 9 height 10
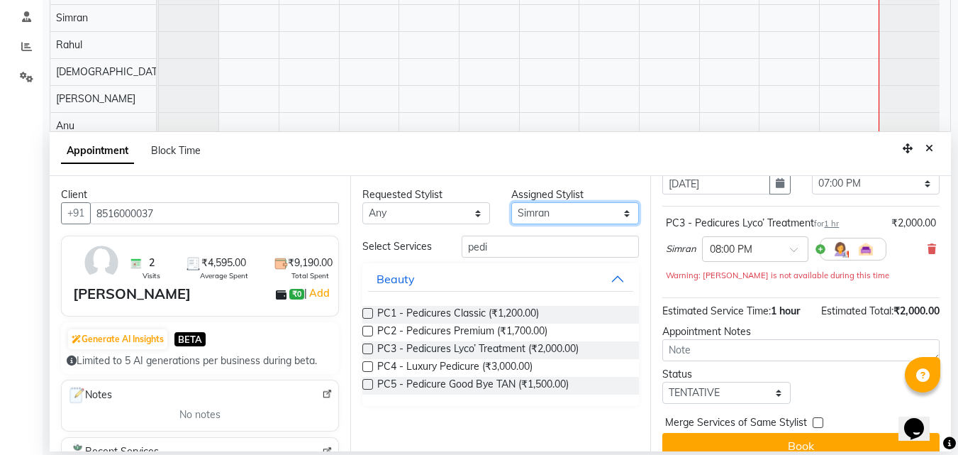
click at [594, 209] on select "Select [PERSON_NAME] [PERSON_NAME] [PERSON_NAME] [PERSON_NAME] [PERSON_NAME] [P…" at bounding box center [575, 213] width 128 height 22
select select "71454"
click at [511, 202] on select "Select [PERSON_NAME] [PERSON_NAME] [PERSON_NAME] [PERSON_NAME] [PERSON_NAME] [P…" at bounding box center [575, 213] width 128 height 22
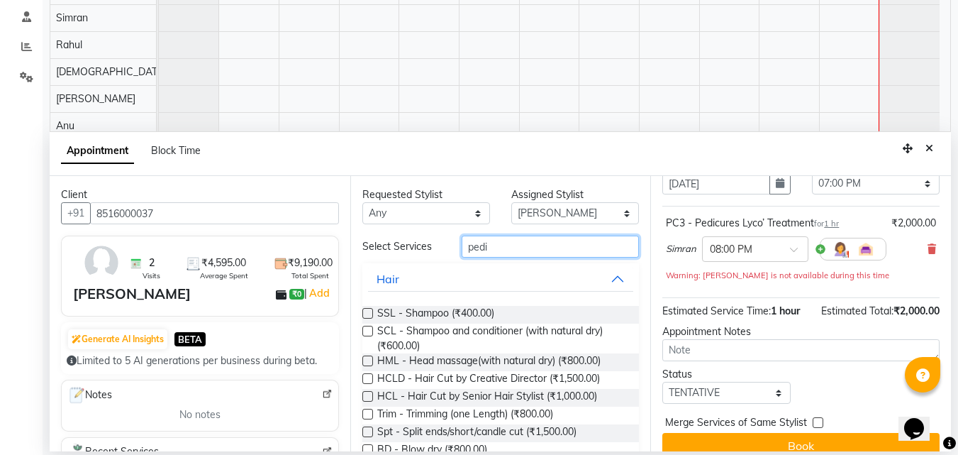
click at [506, 247] on input "pedi" at bounding box center [550, 247] width 177 height 22
drag, startPoint x: 494, startPoint y: 247, endPoint x: 427, endPoint y: 245, distance: 66.7
click at [427, 245] on div "Select Services pedi" at bounding box center [501, 247] width 299 height 22
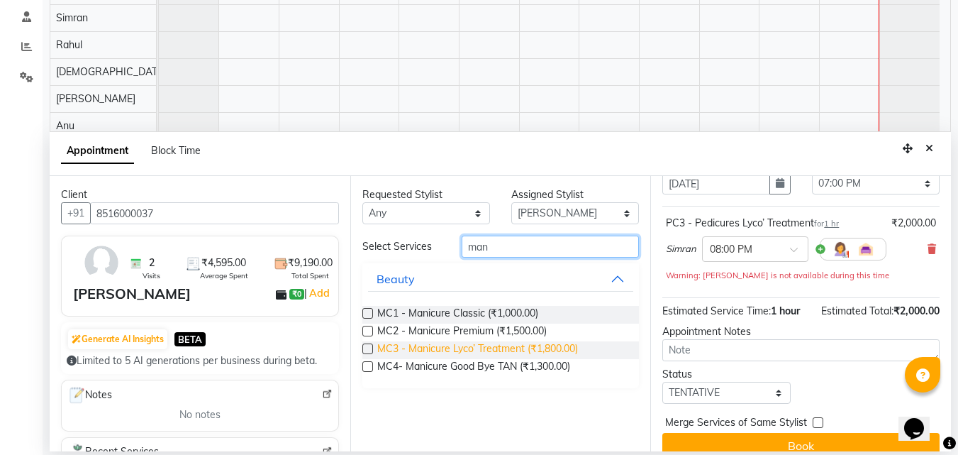
type input "man"
click at [448, 351] on span "MC3 - Manicure Lyco’ Treatment (₹1,800.00)" at bounding box center [477, 350] width 201 height 18
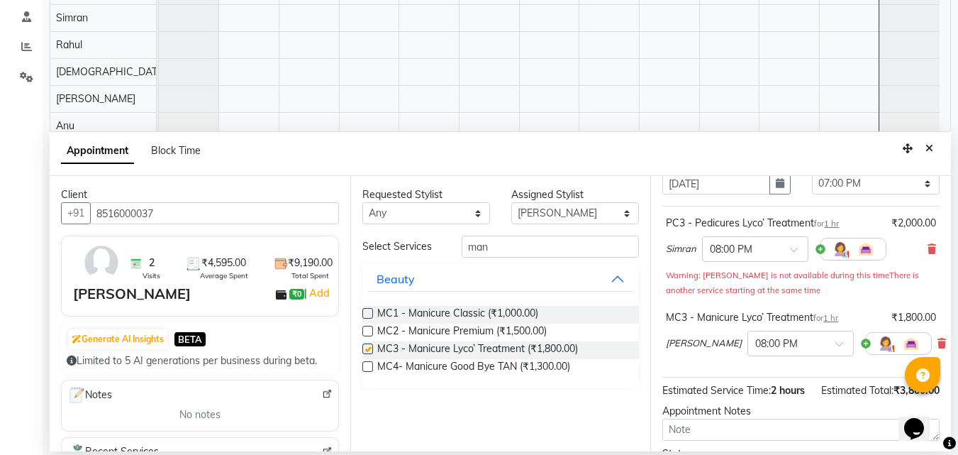
checkbox input "false"
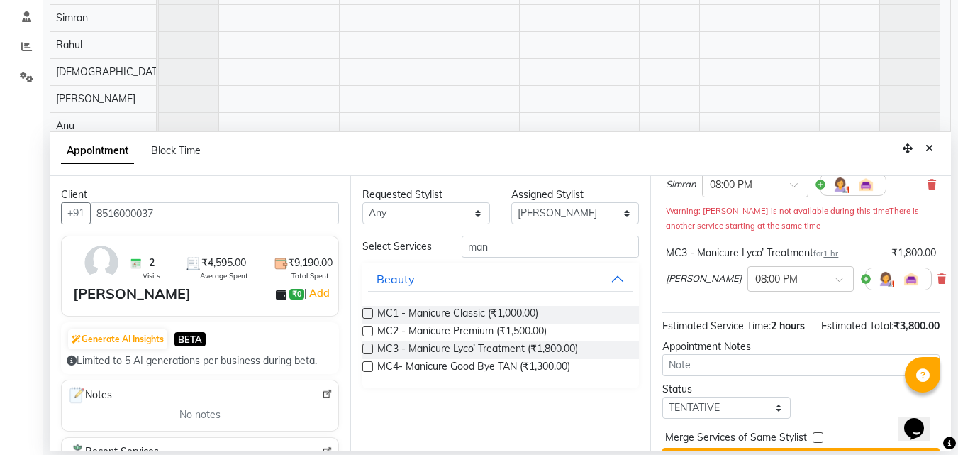
scroll to position [194, 0]
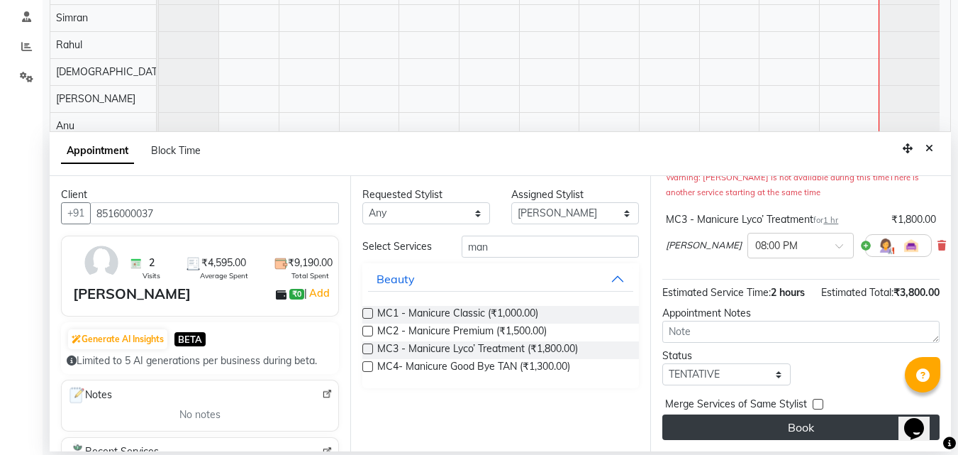
click at [807, 414] on button "Book" at bounding box center [801, 427] width 277 height 26
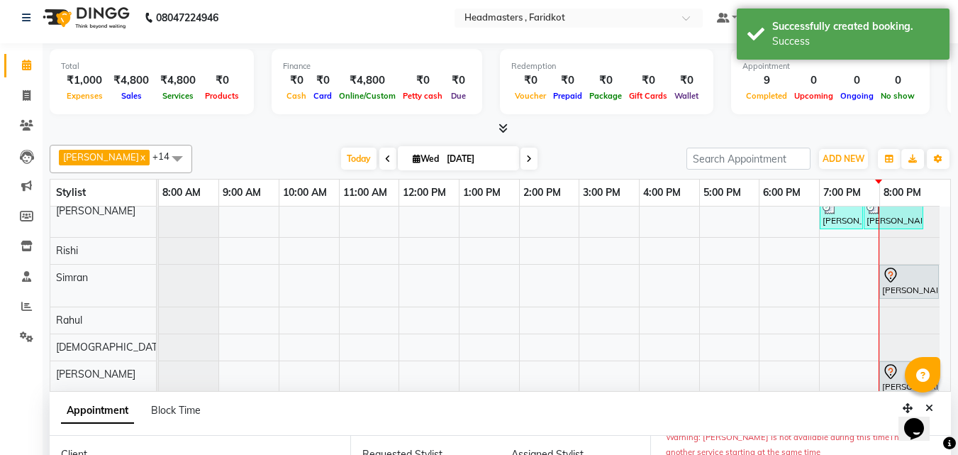
scroll to position [0, 0]
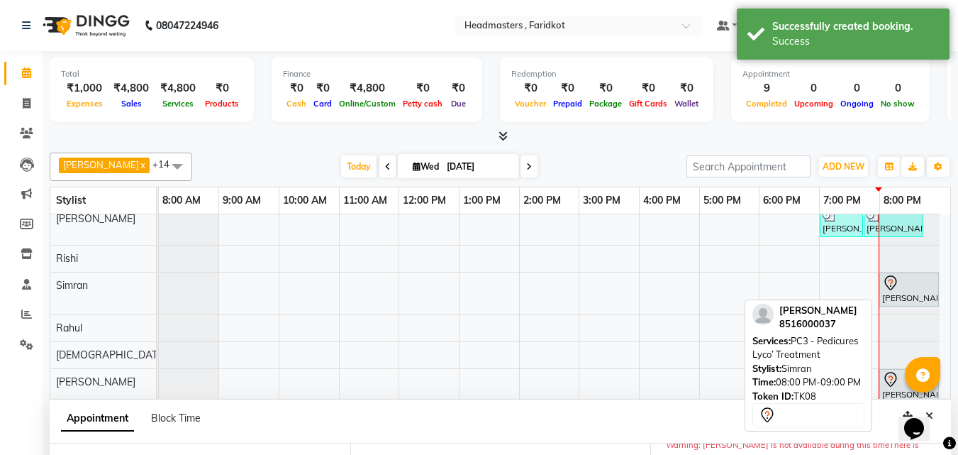
click at [901, 281] on div at bounding box center [910, 283] width 54 height 17
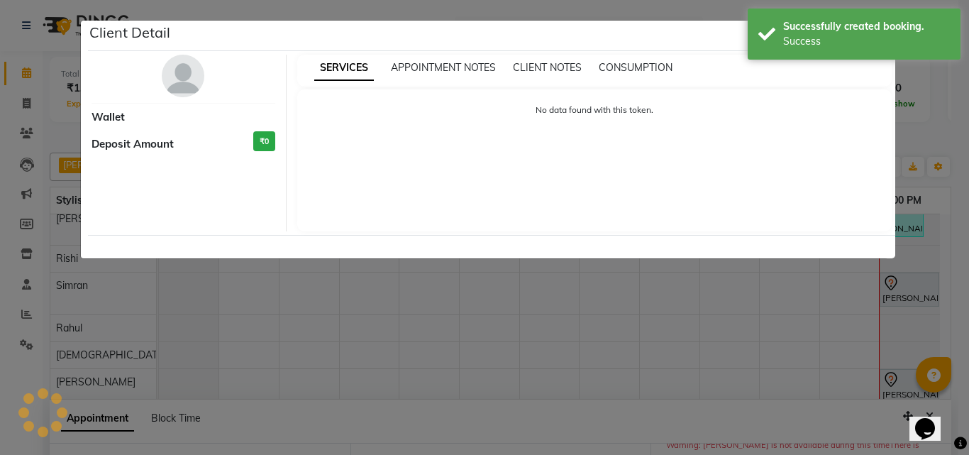
select select "7"
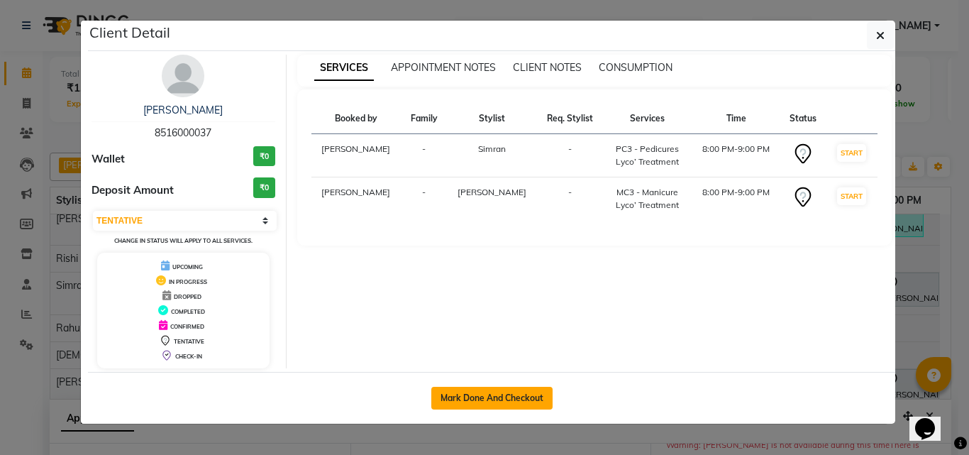
click at [479, 392] on button "Mark Done And Checkout" at bounding box center [491, 398] width 121 height 23
select select "service"
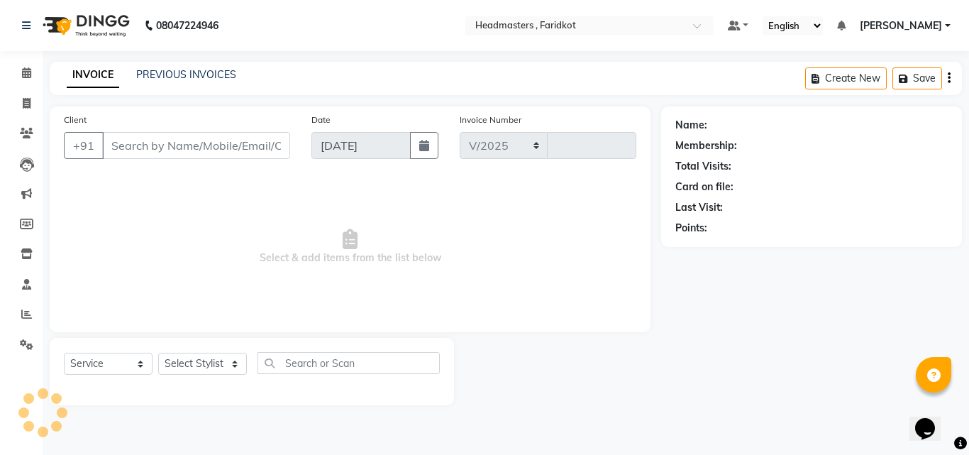
select select "7919"
type input "1135"
type input "8516000037"
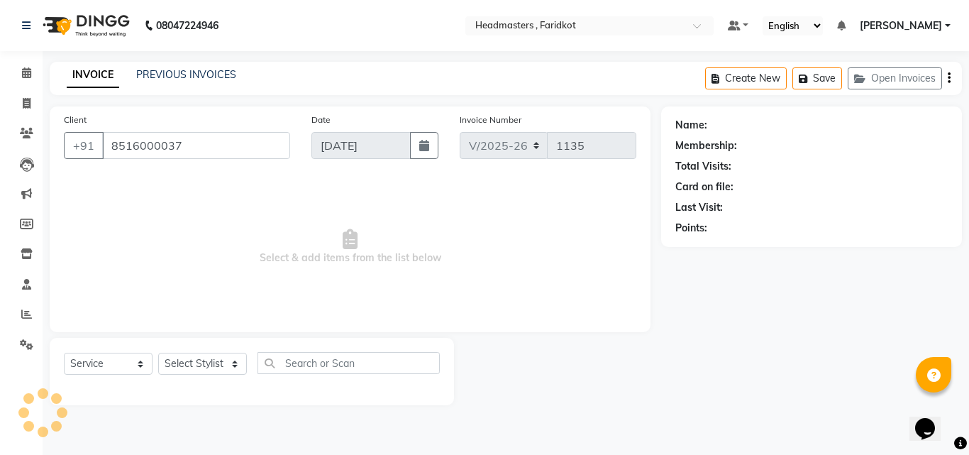
select select "76901"
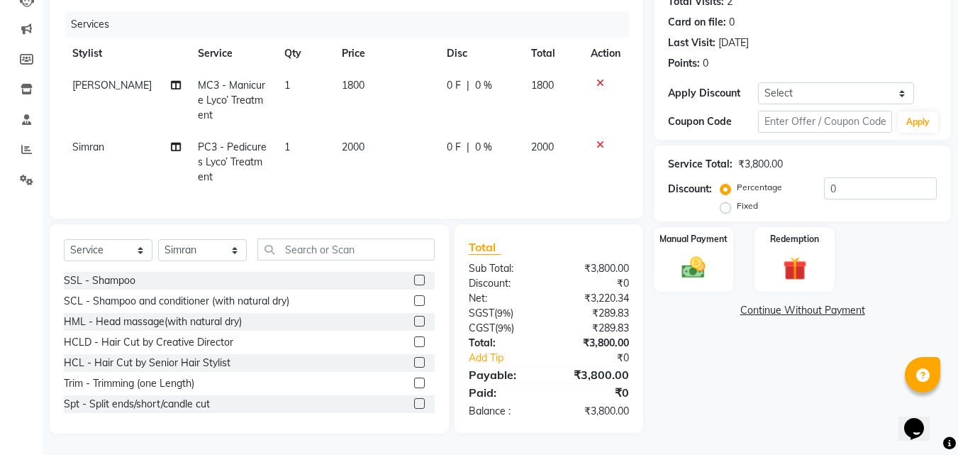
scroll to position [175, 0]
click at [848, 178] on input "0" at bounding box center [880, 188] width 113 height 22
type input "0"
click at [737, 201] on label "Fixed" at bounding box center [747, 205] width 21 height 13
click at [734, 201] on input "Fixed" at bounding box center [729, 206] width 10 height 10
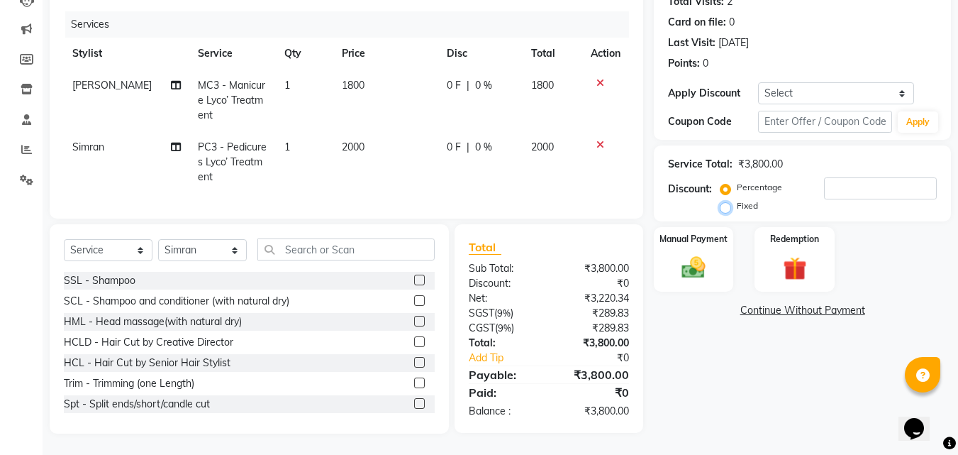
radio input "true"
click at [836, 184] on input "number" at bounding box center [880, 188] width 113 height 22
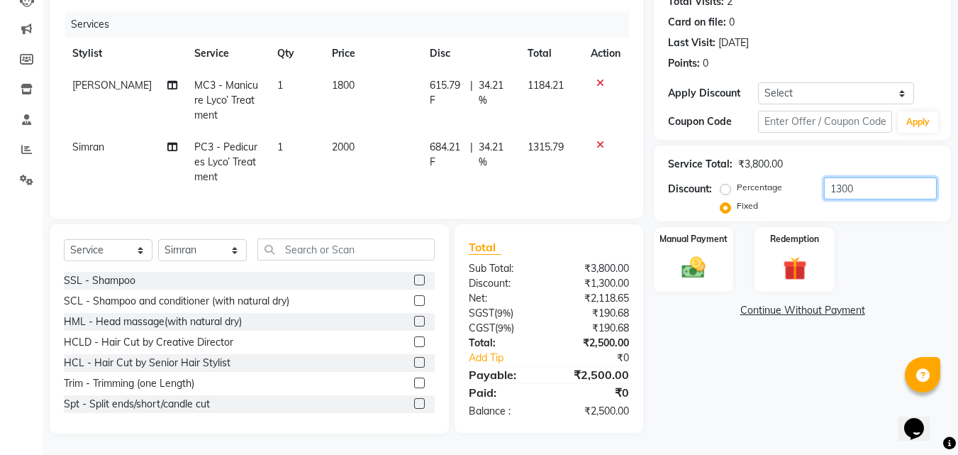
click at [841, 177] on input "1300" at bounding box center [880, 188] width 113 height 22
drag, startPoint x: 860, startPoint y: 172, endPoint x: 795, endPoint y: 179, distance: 65.7
click at [795, 179] on div "Percentage Fixed 1300" at bounding box center [831, 196] width 214 height 38
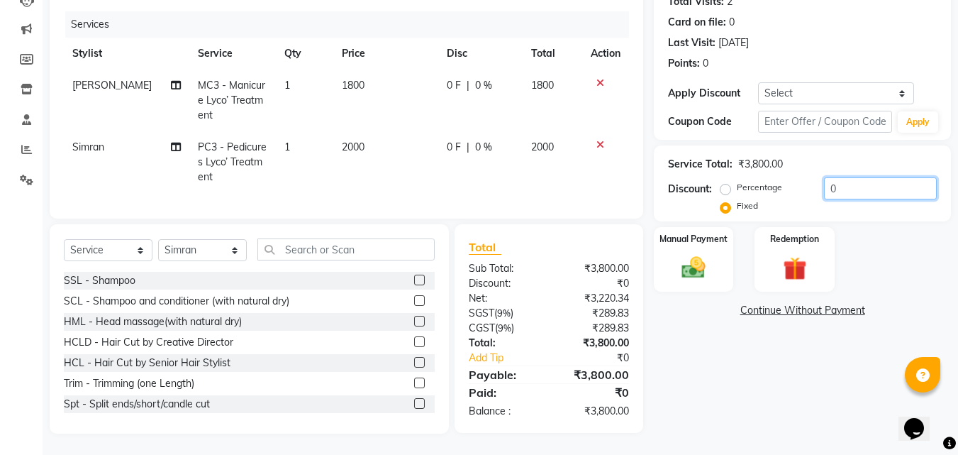
type input "0"
click at [540, 79] on span "1800" at bounding box center [542, 85] width 23 height 13
select select "71454"
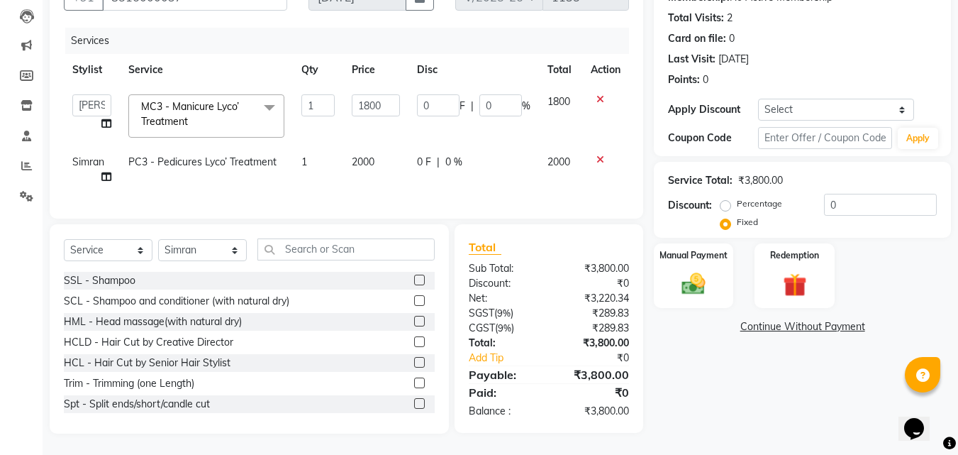
scroll to position [159, 0]
click at [437, 94] on input "0" at bounding box center [438, 105] width 43 height 22
type input "600"
click at [448, 110] on td "600 F | 0 %" at bounding box center [474, 116] width 131 height 60
select select "71454"
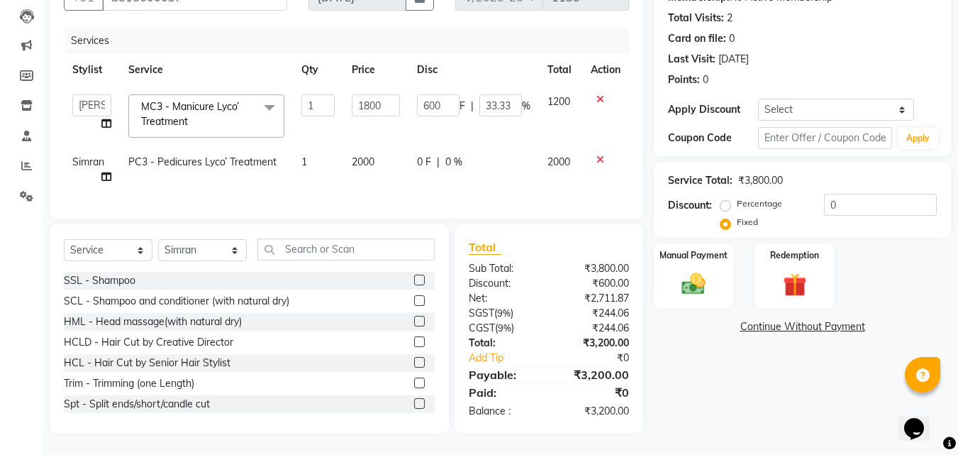
click at [421, 155] on span "0 F" at bounding box center [424, 162] width 14 height 15
select select "76901"
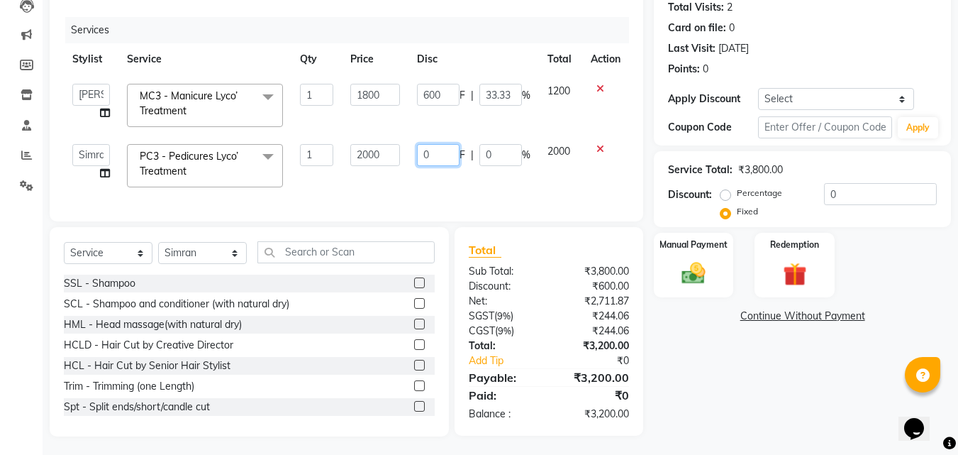
click at [429, 154] on input "0" at bounding box center [438, 155] width 43 height 22
type input "700"
click at [523, 180] on td "700 F | 0 %" at bounding box center [474, 165] width 131 height 60
select select "76901"
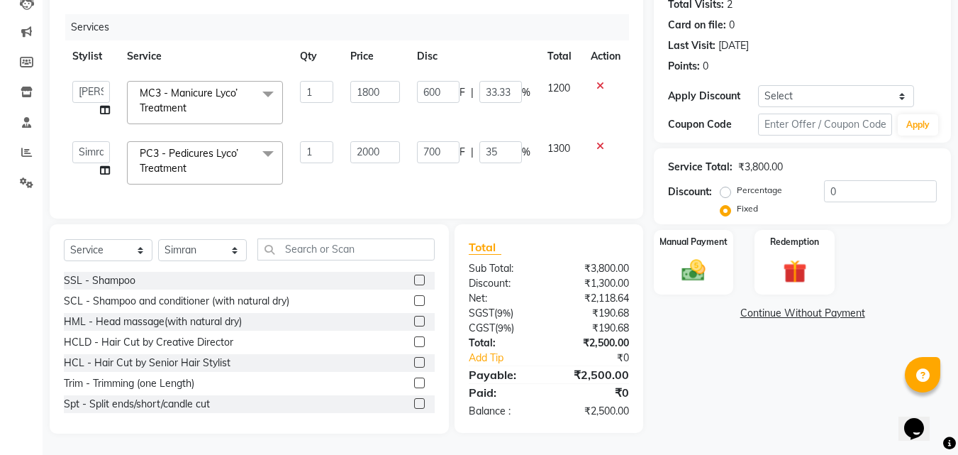
scroll to position [172, 0]
click at [691, 240] on div "Manual Payment" at bounding box center [694, 261] width 83 height 67
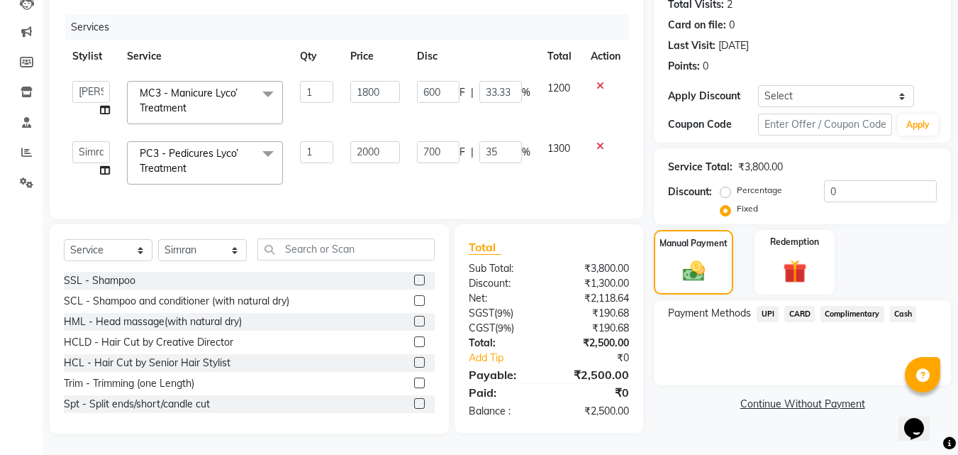
click at [911, 306] on span "Cash" at bounding box center [903, 314] width 27 height 16
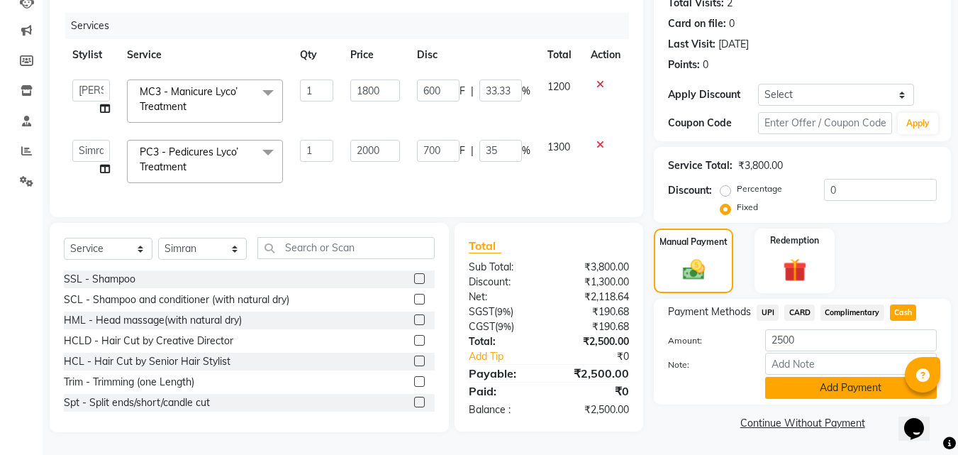
click at [822, 385] on button "Add Payment" at bounding box center [851, 388] width 172 height 22
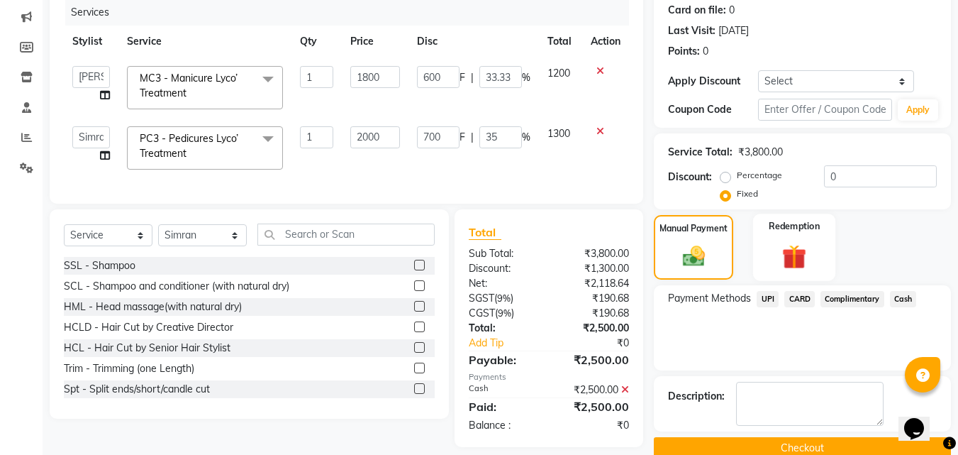
scroll to position [202, 0]
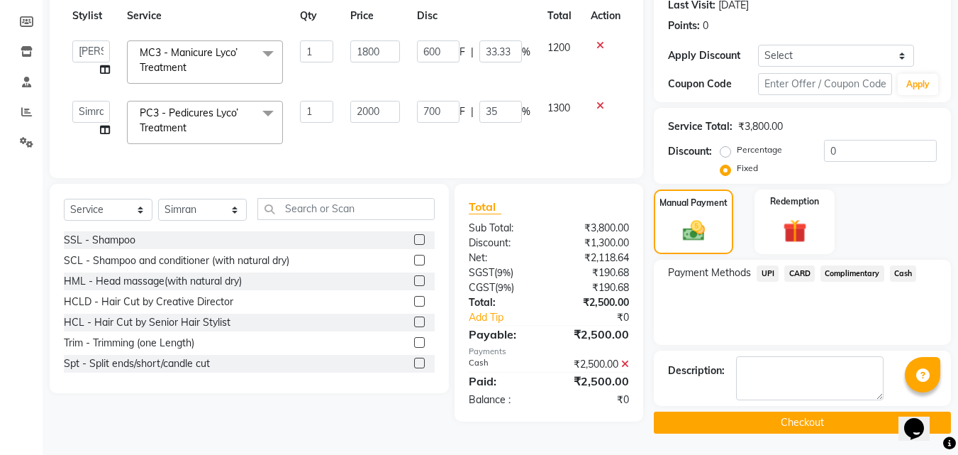
click at [901, 275] on span "Cash" at bounding box center [903, 273] width 27 height 16
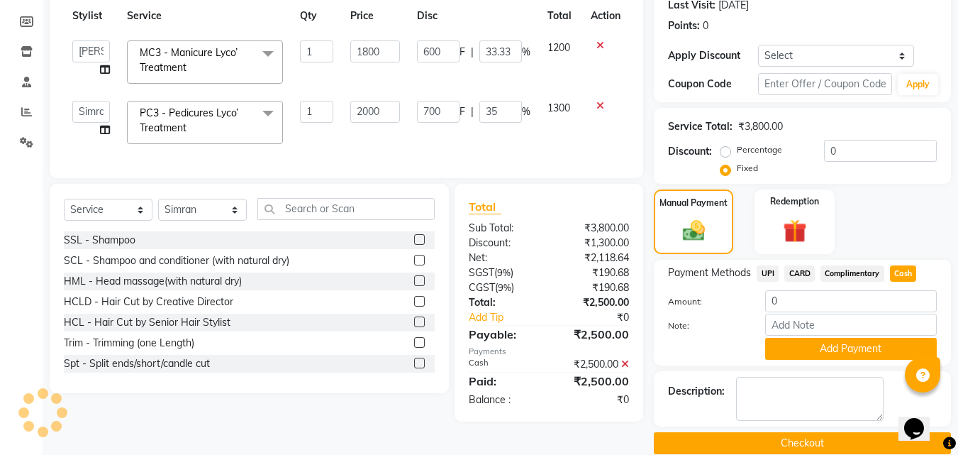
scroll to position [223, 0]
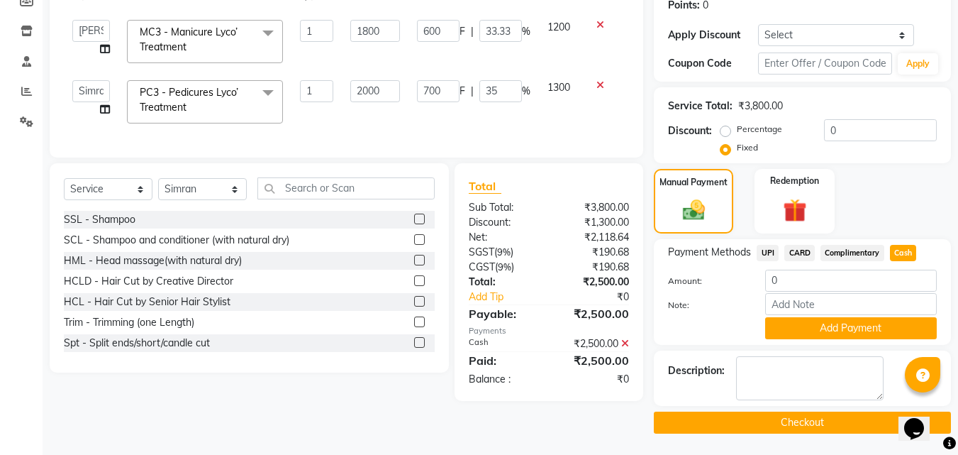
click at [741, 126] on label "Percentage" at bounding box center [759, 129] width 45 height 13
click at [734, 126] on input "Percentage" at bounding box center [729, 129] width 10 height 10
radio input "true"
type input "0"
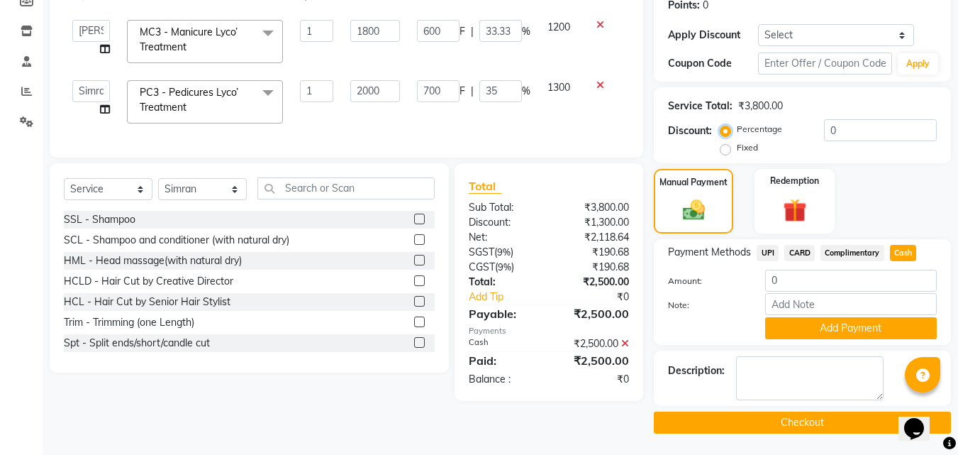
type input "0"
click at [741, 143] on label "Fixed" at bounding box center [747, 147] width 21 height 13
click at [734, 143] on input "Fixed" at bounding box center [729, 148] width 10 height 10
radio input "true"
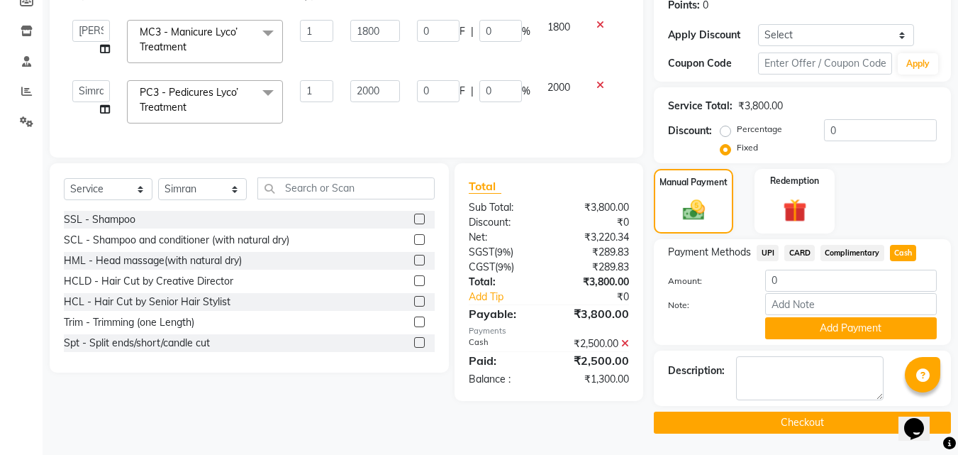
click at [774, 256] on span "UPI" at bounding box center [768, 253] width 22 height 16
type input "1300"
click at [902, 254] on span "Cash" at bounding box center [903, 253] width 27 height 16
click at [767, 250] on span "UPI" at bounding box center [768, 253] width 22 height 16
click at [789, 191] on div "Redemption" at bounding box center [794, 200] width 83 height 67
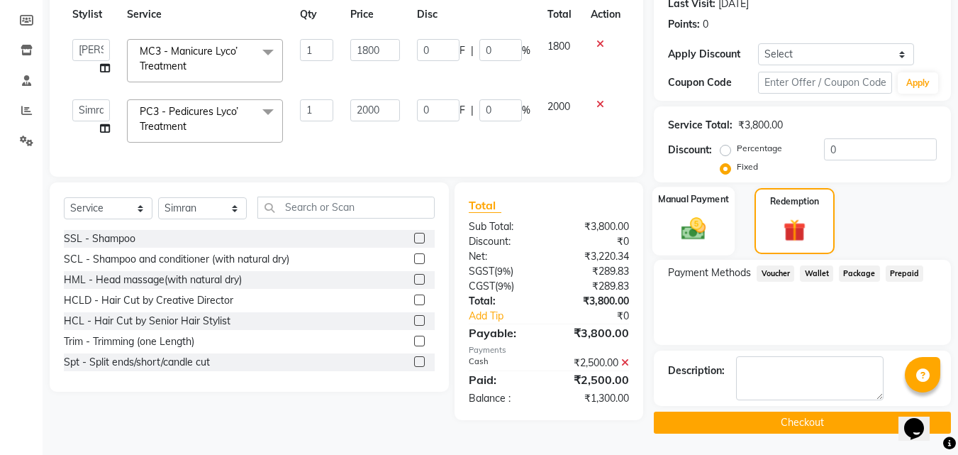
click at [695, 227] on img at bounding box center [694, 228] width 40 height 28
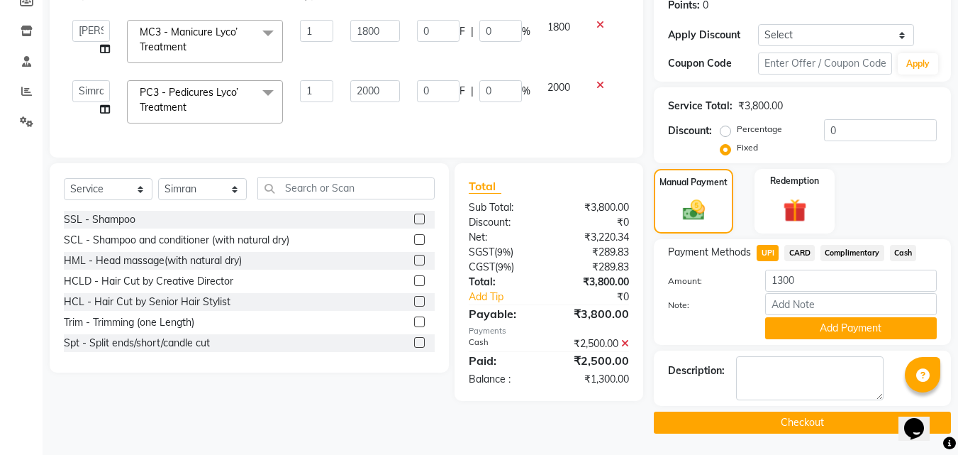
click at [626, 348] on icon at bounding box center [625, 343] width 8 height 10
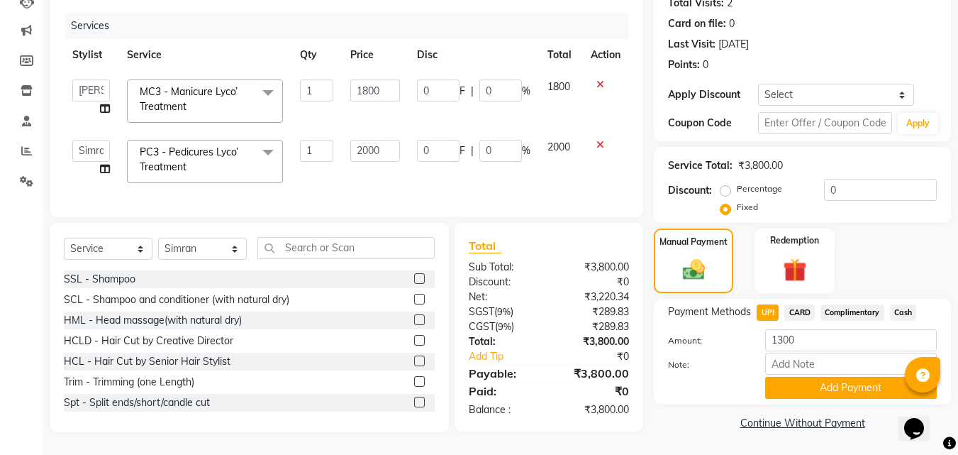
scroll to position [172, 0]
click at [443, 84] on input "0" at bounding box center [438, 90] width 43 height 22
type input "600"
click at [497, 106] on td "600 F | 0 %" at bounding box center [474, 101] width 131 height 60
select select "71454"
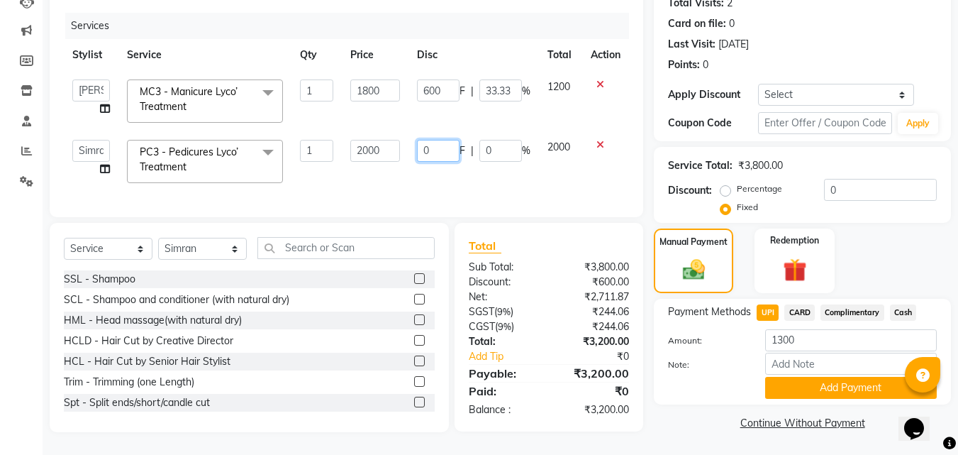
click at [433, 140] on input "0" at bounding box center [438, 151] width 43 height 22
type input "700"
click at [563, 189] on div "Services Stylist Service Qty Price Disc Total Action [PERSON_NAME] [PERSON_NAME…" at bounding box center [346, 108] width 565 height 190
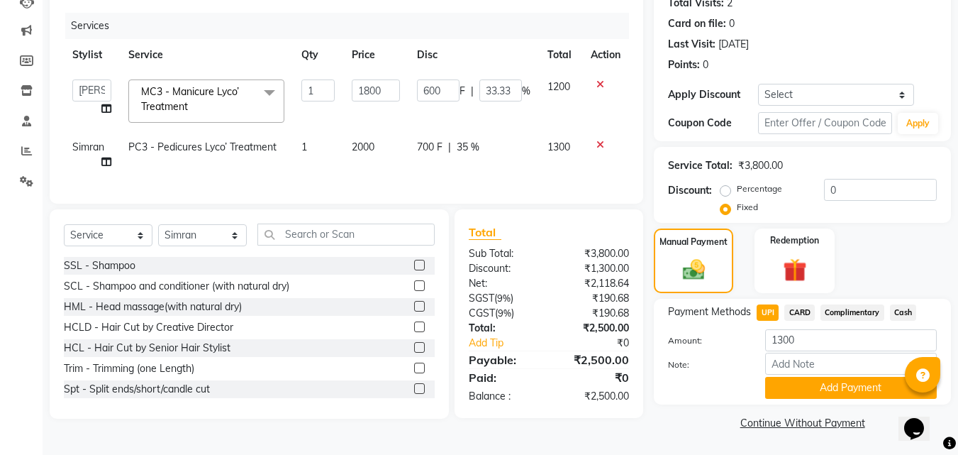
scroll to position [163, 0]
click at [900, 309] on span "Cash" at bounding box center [903, 312] width 27 height 16
type input "2500"
click at [814, 391] on button "Add Payment" at bounding box center [851, 388] width 172 height 22
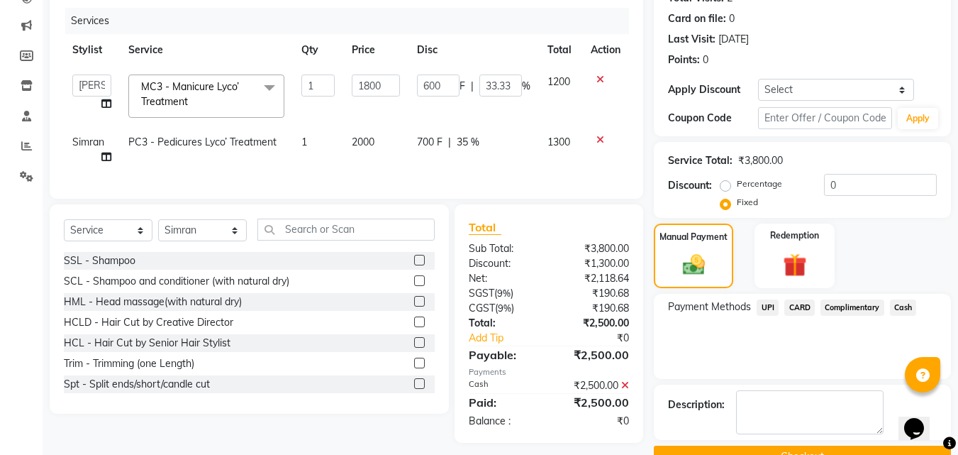
scroll to position [202, 0]
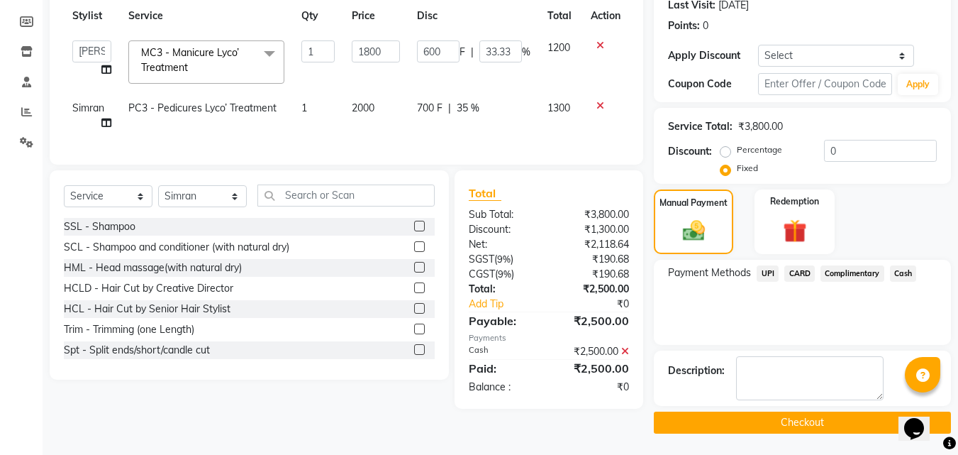
click at [768, 428] on button "Checkout" at bounding box center [802, 422] width 297 height 22
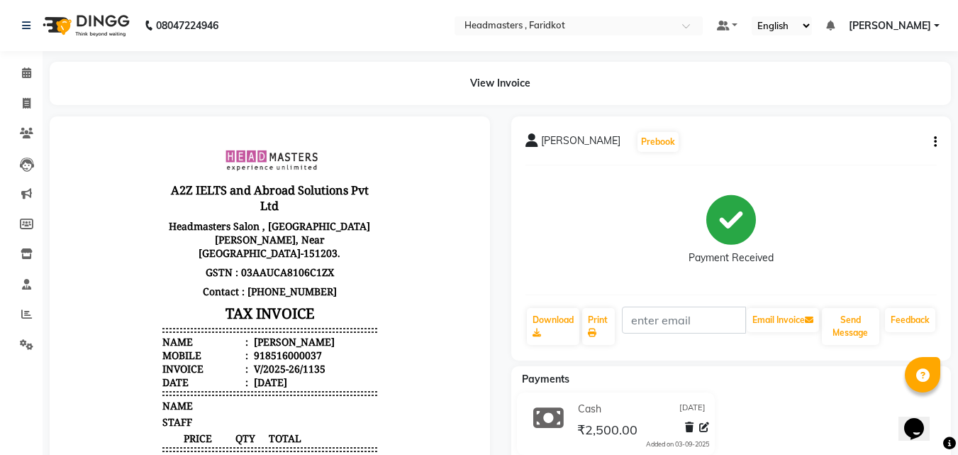
click at [86, 19] on img at bounding box center [84, 26] width 97 height 40
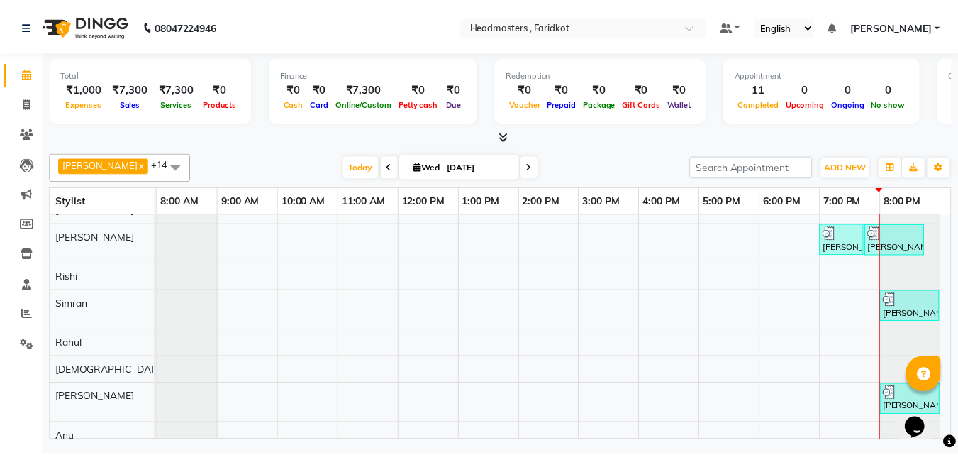
scroll to position [255, 0]
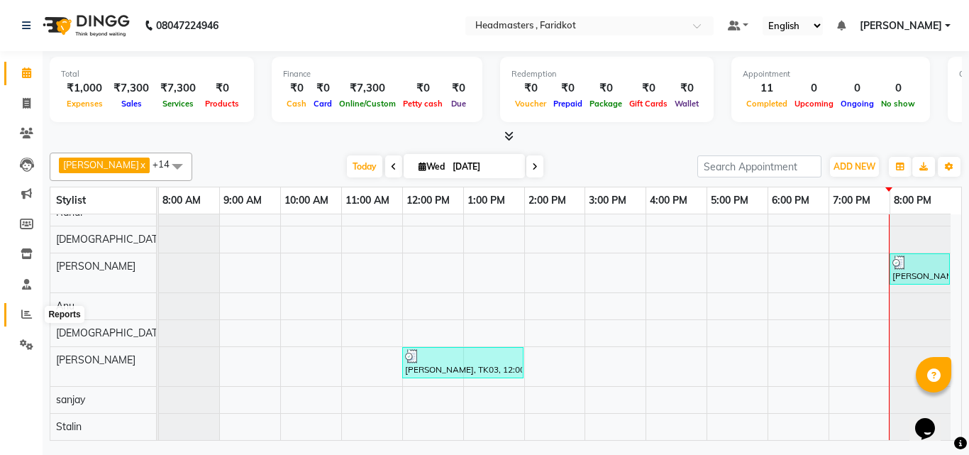
click at [23, 309] on icon at bounding box center [26, 314] width 11 height 11
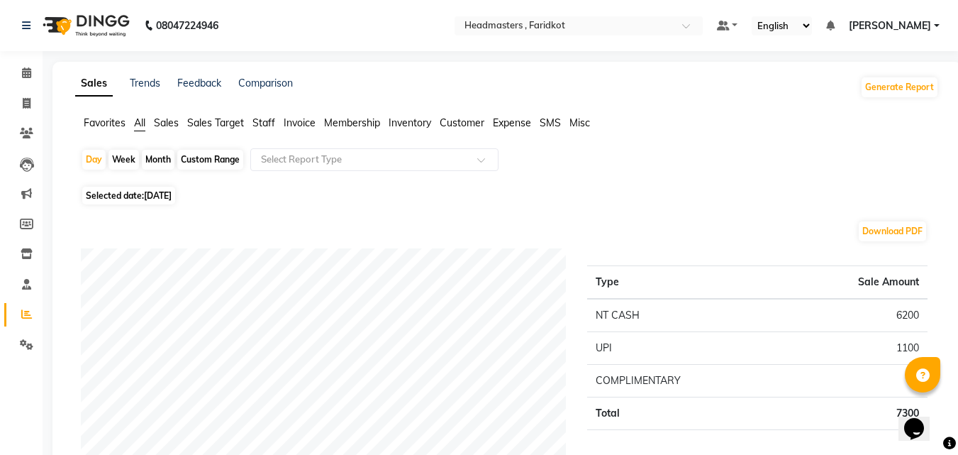
click at [257, 121] on span "Staff" at bounding box center [264, 122] width 23 height 13
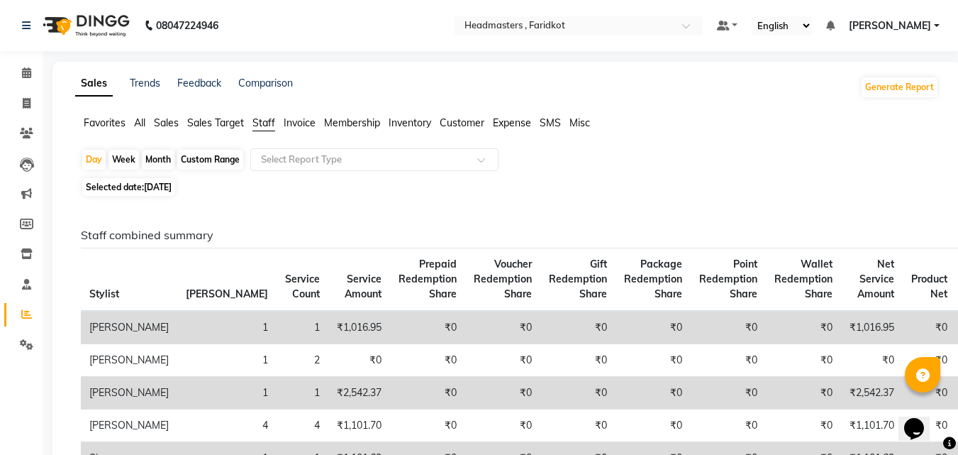
click at [221, 155] on div "Custom Range" at bounding box center [210, 160] width 66 height 20
select select "9"
select select "2025"
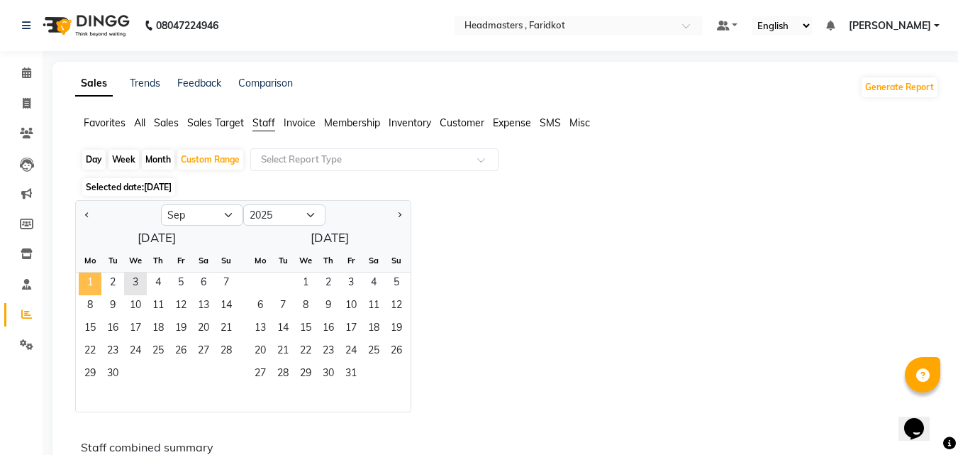
click at [94, 284] on span "1" at bounding box center [90, 283] width 23 height 23
click at [127, 281] on span "3" at bounding box center [135, 283] width 23 height 23
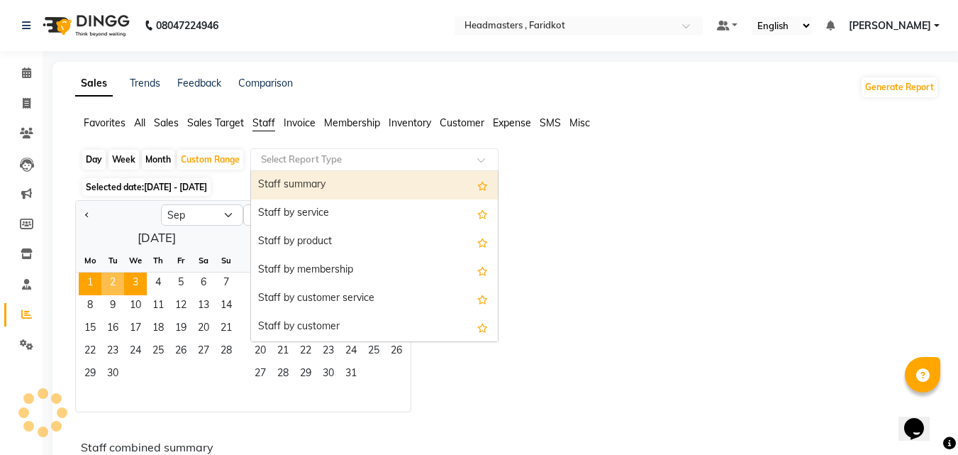
click at [396, 157] on input "text" at bounding box center [360, 160] width 204 height 14
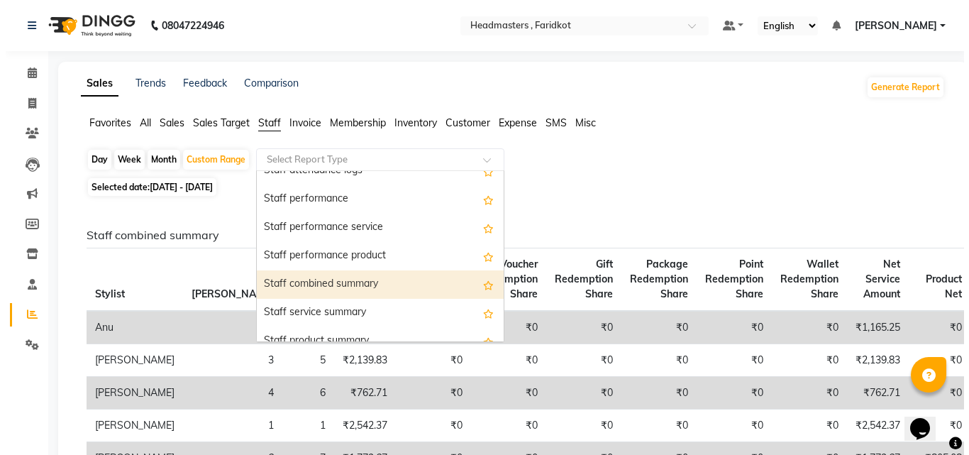
scroll to position [454, 0]
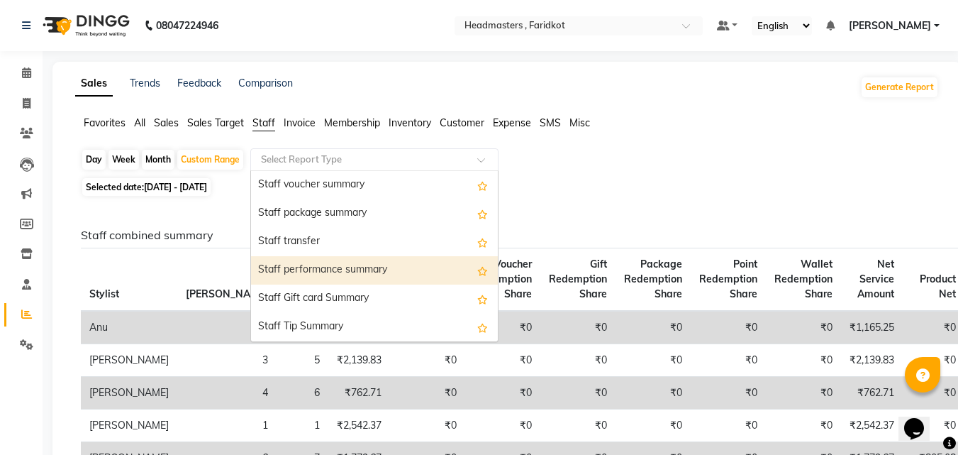
click at [322, 267] on div "Staff performance summary" at bounding box center [374, 270] width 247 height 28
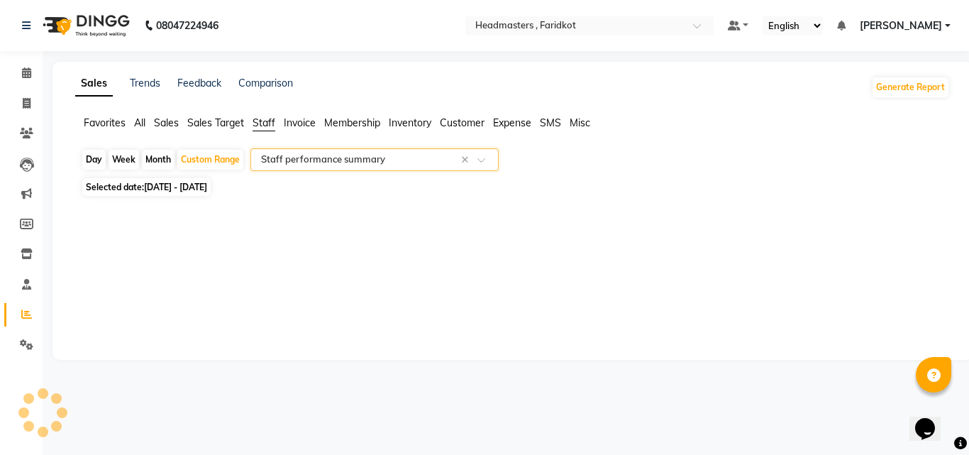
select select "full_report"
select select "pdf"
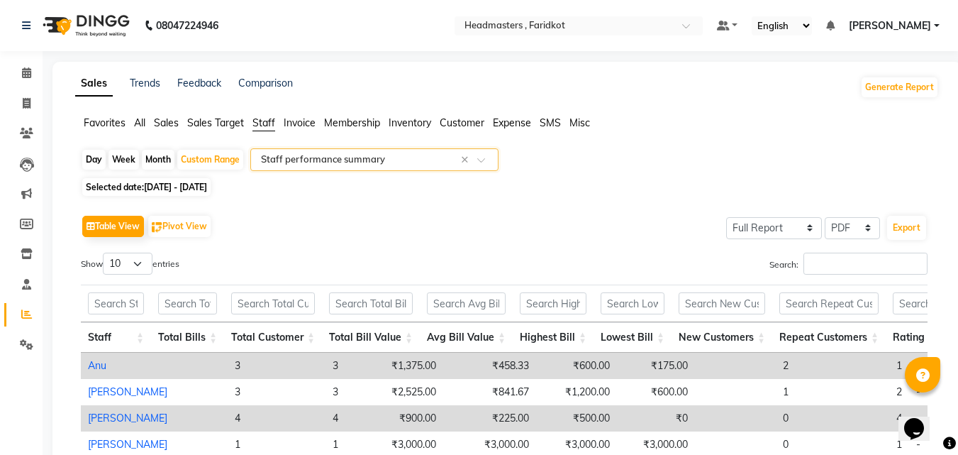
click at [58, 23] on img at bounding box center [84, 26] width 97 height 40
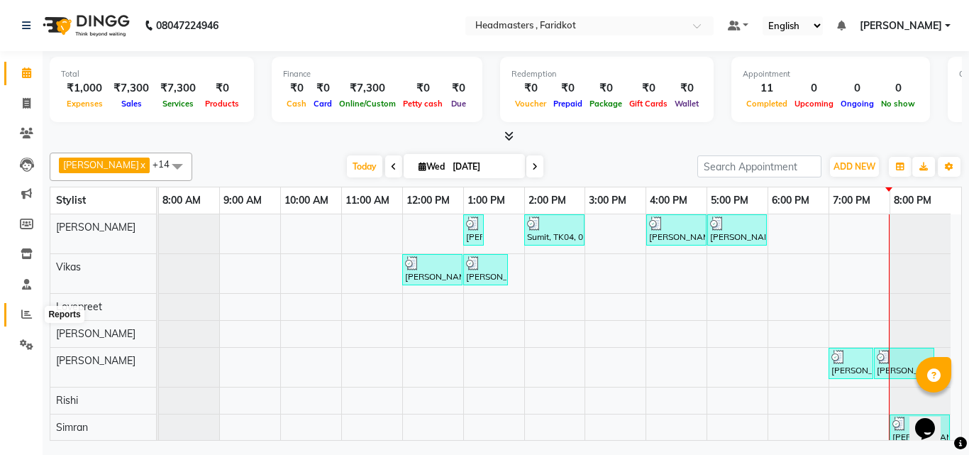
click at [22, 309] on icon at bounding box center [26, 314] width 11 height 11
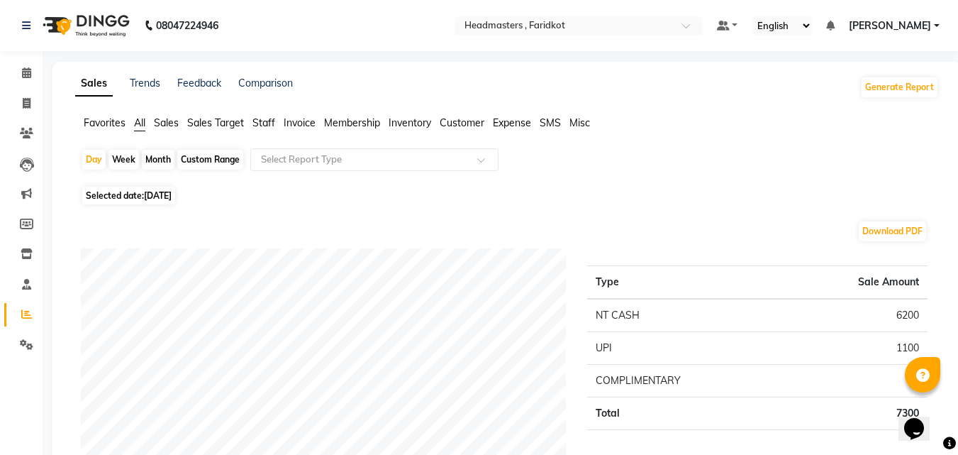
click at [226, 159] on div "Custom Range" at bounding box center [210, 160] width 66 height 20
select select "9"
select select "2025"
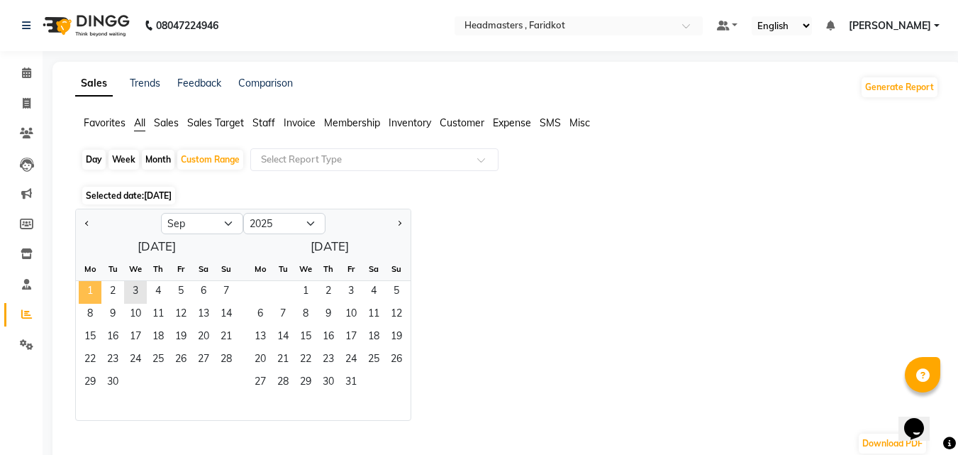
click at [85, 297] on span "1" at bounding box center [90, 292] width 23 height 23
click at [134, 290] on span "3" at bounding box center [135, 292] width 23 height 23
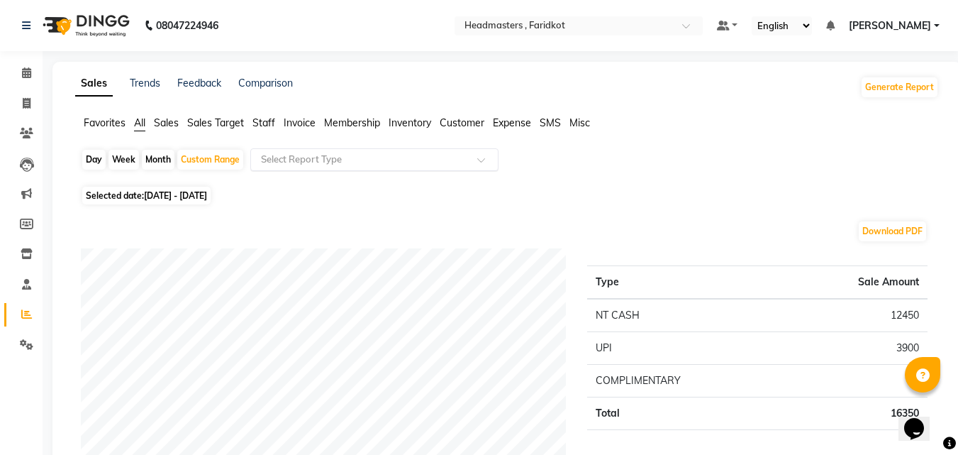
click at [413, 158] on input "text" at bounding box center [360, 160] width 204 height 14
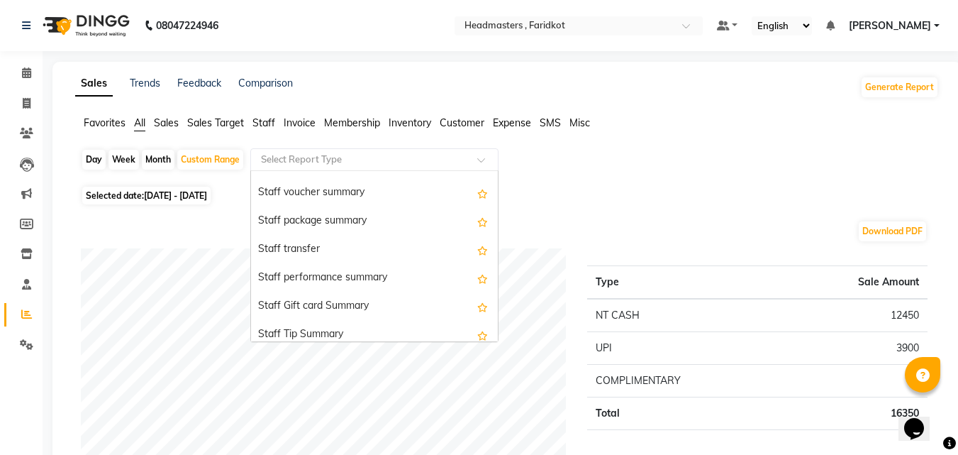
scroll to position [922, 0]
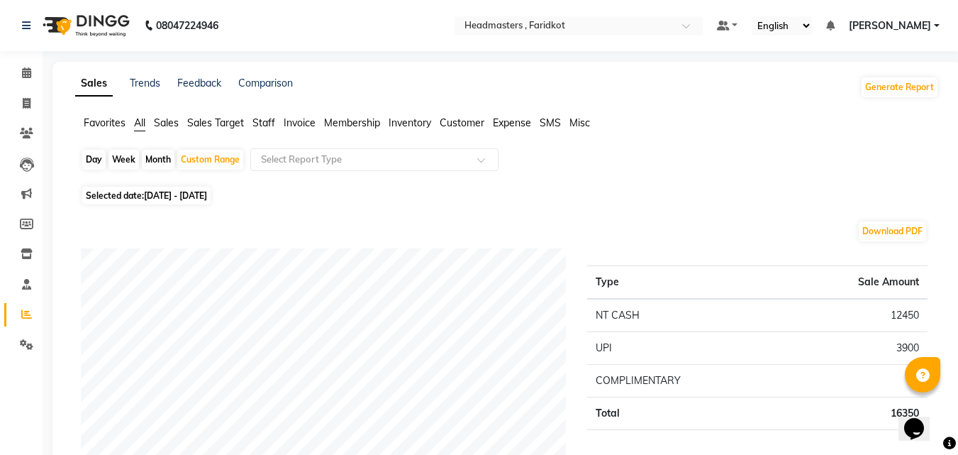
click at [258, 121] on span "Staff" at bounding box center [264, 122] width 23 height 13
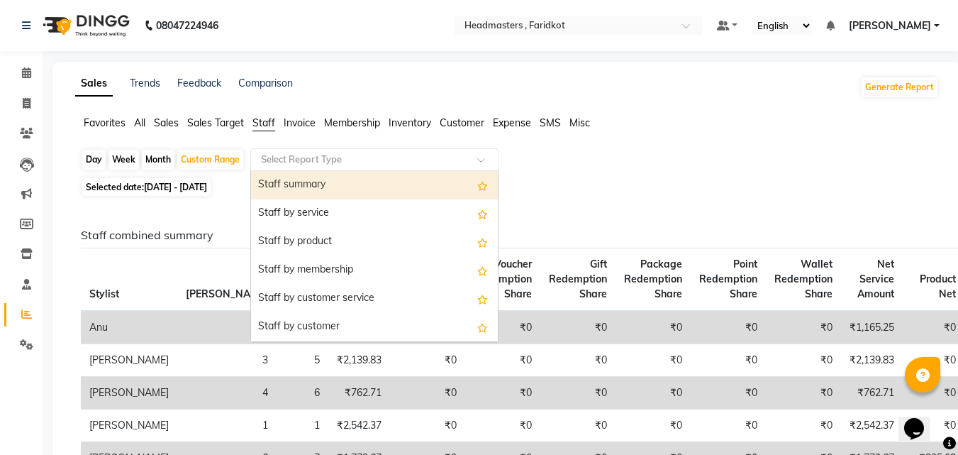
click at [358, 156] on input "text" at bounding box center [360, 160] width 204 height 14
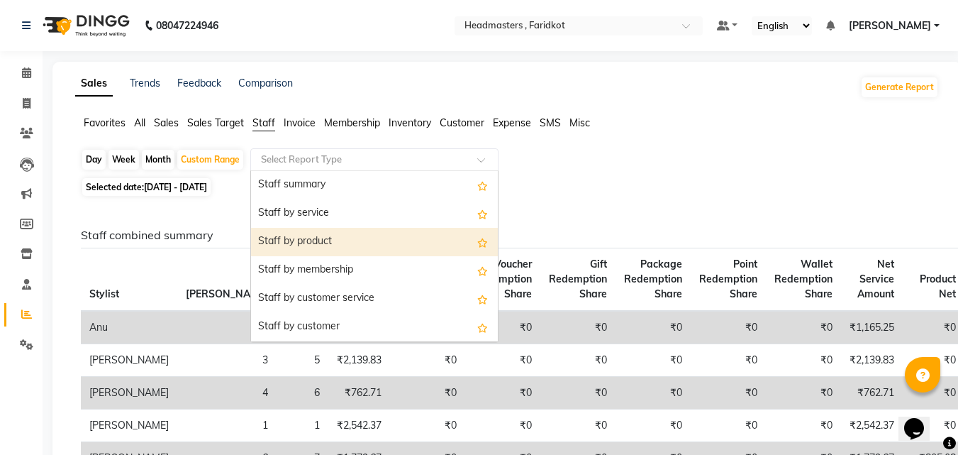
scroll to position [454, 0]
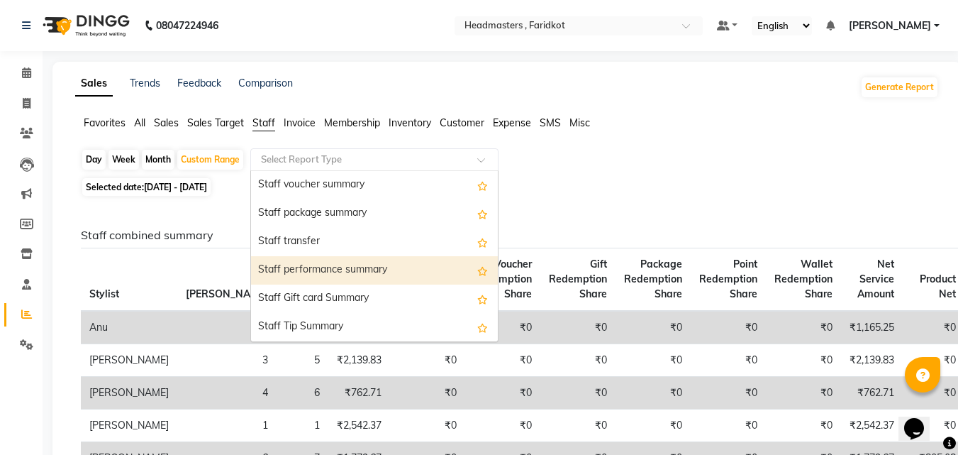
click at [351, 270] on div "Staff performance summary" at bounding box center [374, 270] width 247 height 28
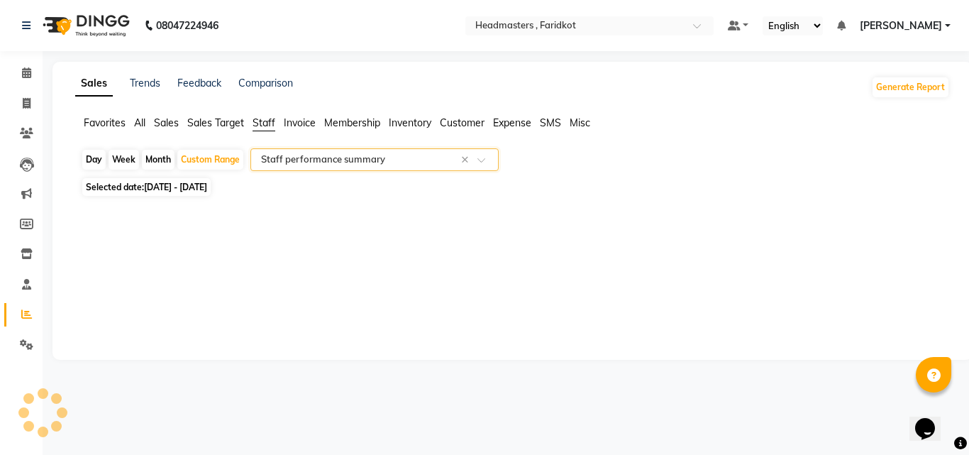
select select "full_report"
select select "pdf"
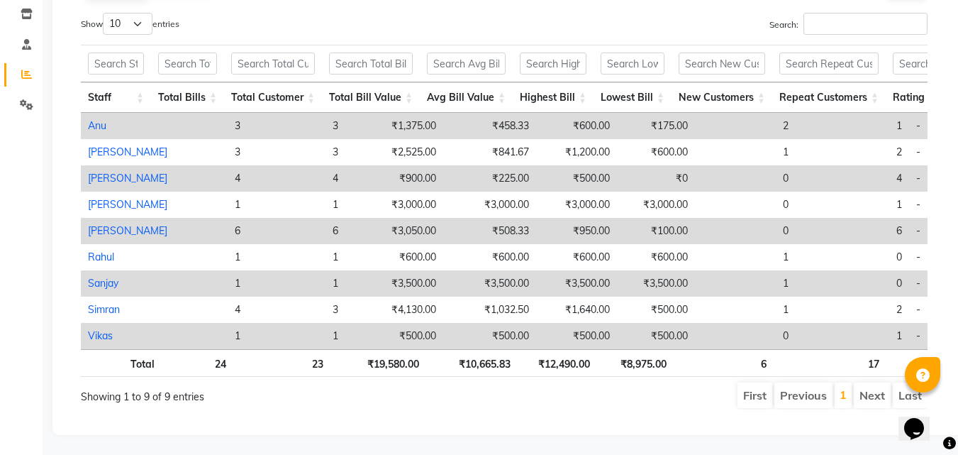
scroll to position [262, 0]
click at [865, 385] on li "Next" at bounding box center [872, 394] width 37 height 26
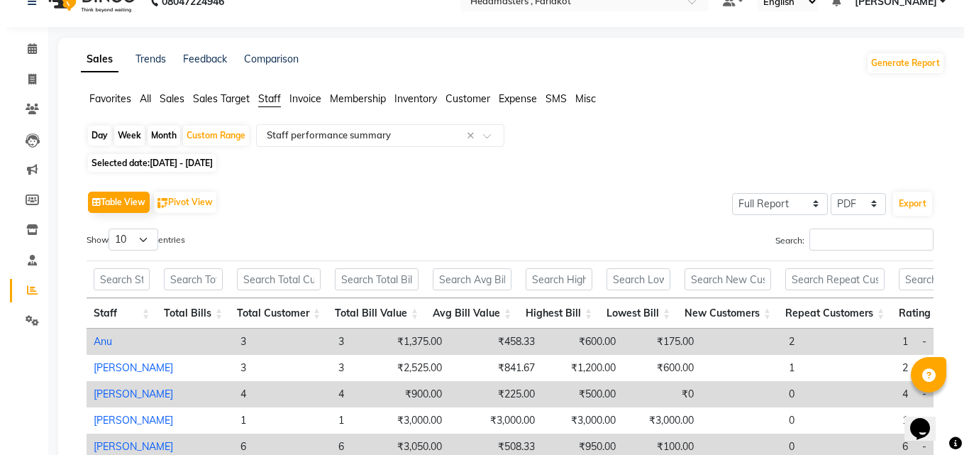
scroll to position [0, 0]
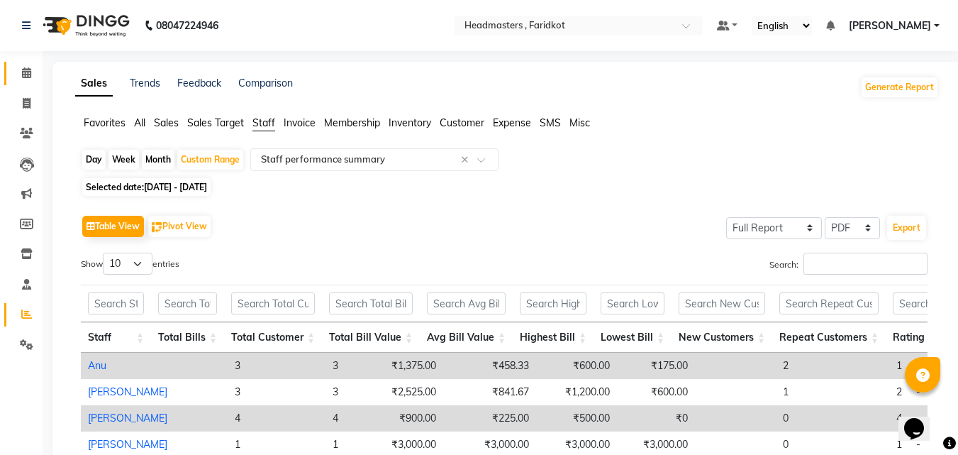
click at [28, 84] on link "Calendar" at bounding box center [21, 73] width 34 height 23
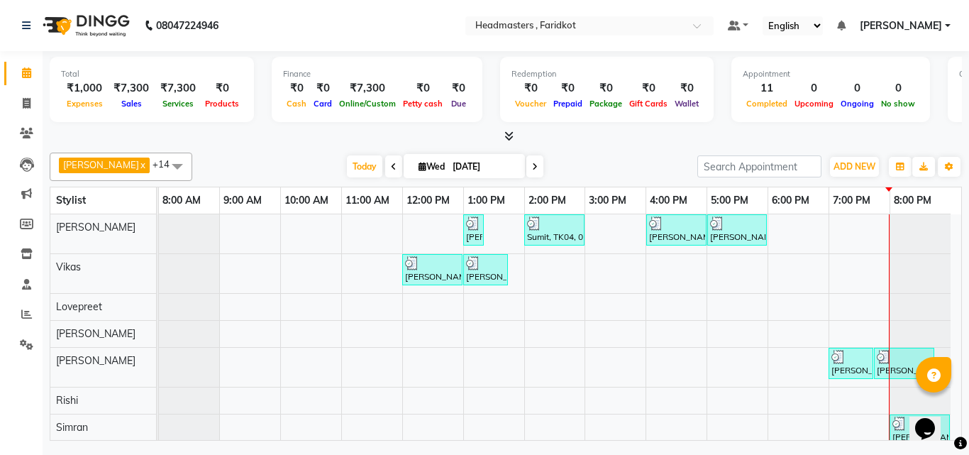
click at [113, 16] on img at bounding box center [84, 26] width 97 height 40
click at [16, 109] on span at bounding box center [26, 104] width 25 height 16
select select "service"
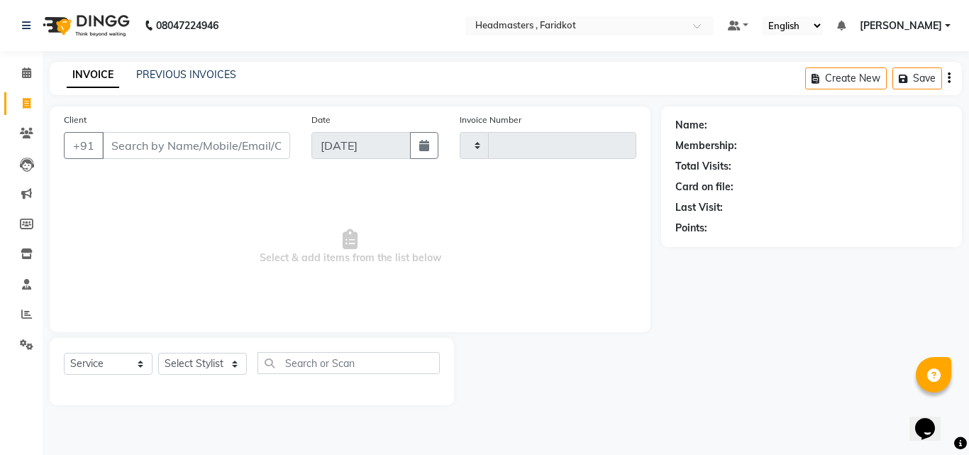
type input "1136"
select select "7919"
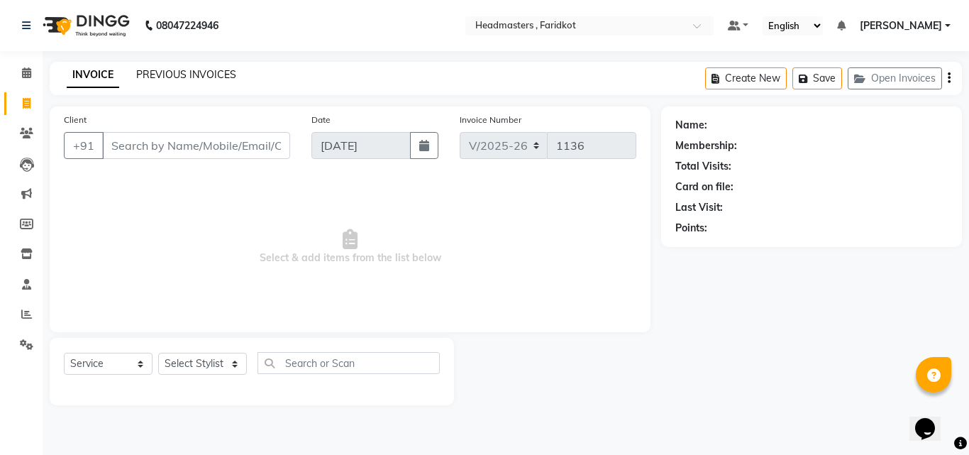
click at [209, 70] on link "PREVIOUS INVOICES" at bounding box center [186, 74] width 100 height 13
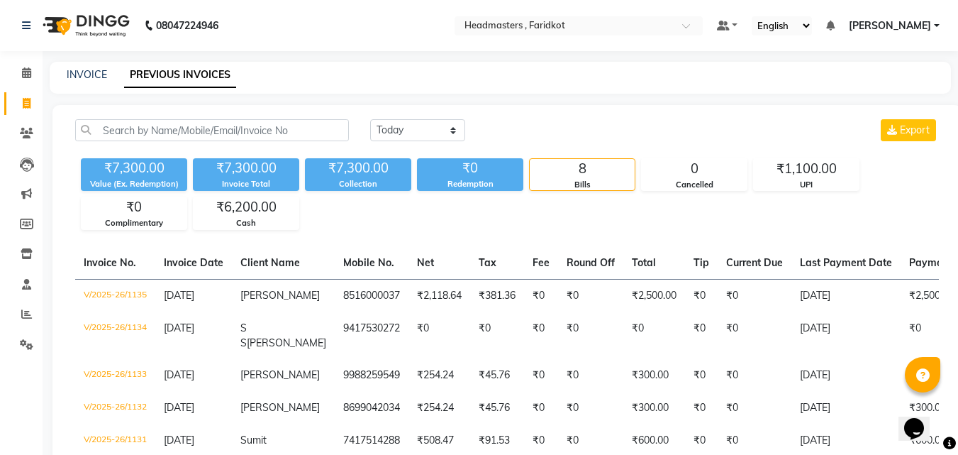
click at [102, 4] on nav "08047224946 Select Location × Headmasters , Faridkot Default Panel My Panel Eng…" at bounding box center [479, 25] width 958 height 51
click at [96, 23] on img at bounding box center [84, 26] width 97 height 40
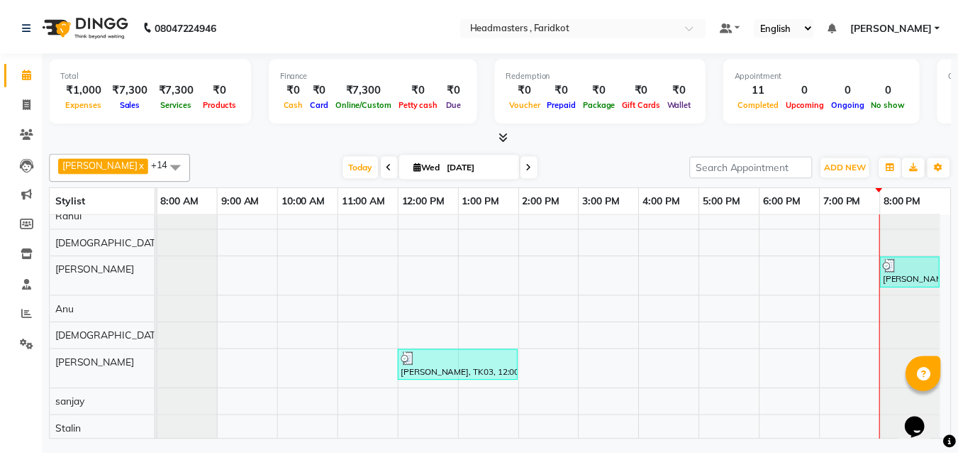
scroll to position [255, 0]
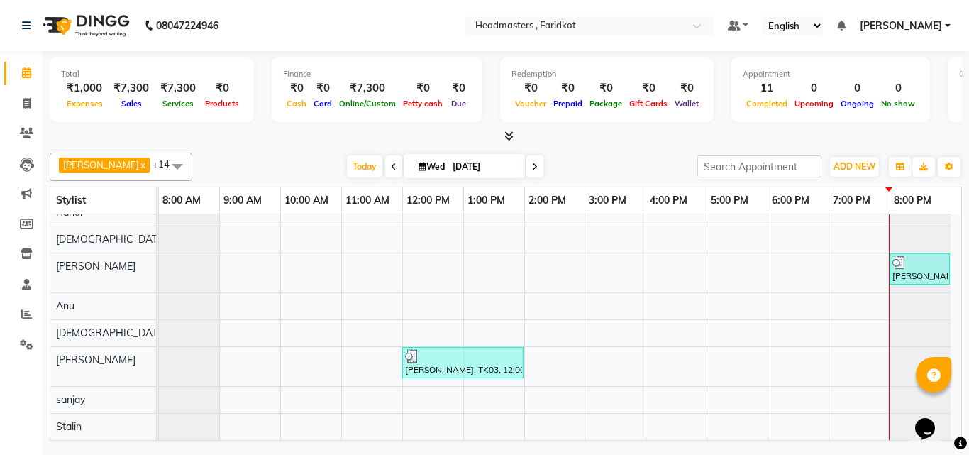
click at [510, 133] on icon at bounding box center [508, 136] width 9 height 11
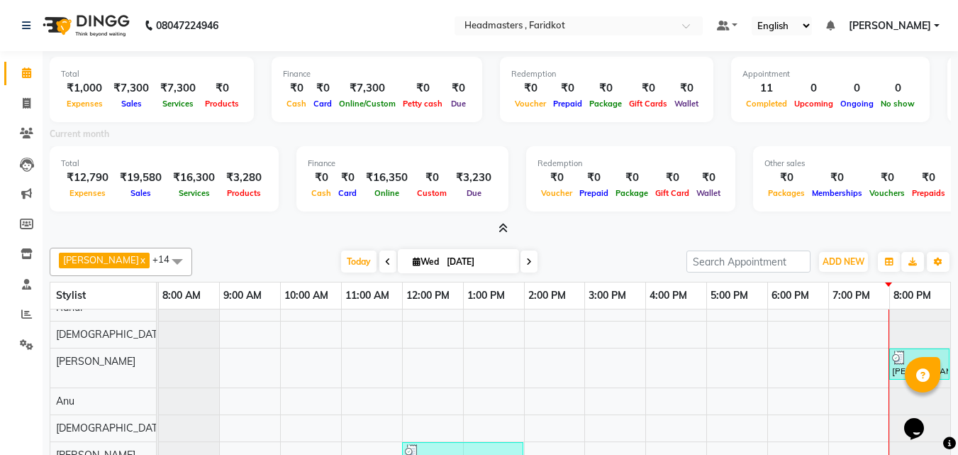
click at [67, 27] on img at bounding box center [84, 26] width 97 height 40
click at [104, 27] on img at bounding box center [84, 26] width 97 height 40
click at [123, 20] on img at bounding box center [84, 26] width 97 height 40
